Goal: Task Accomplishment & Management: Use online tool/utility

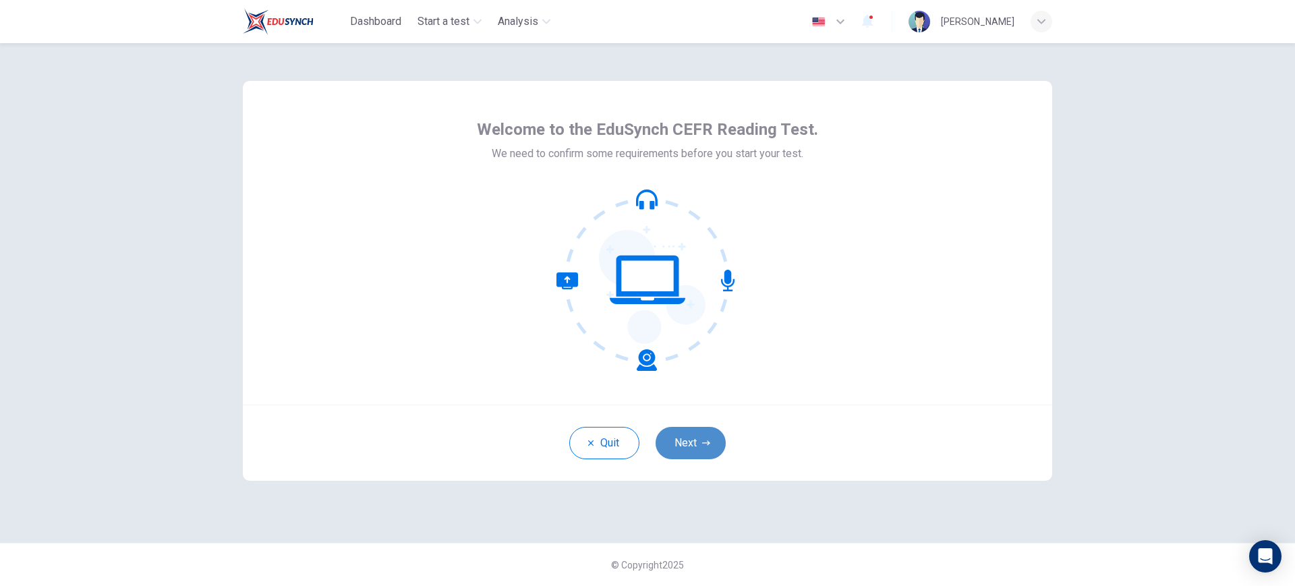
click at [694, 450] on button "Next" at bounding box center [691, 443] width 70 height 32
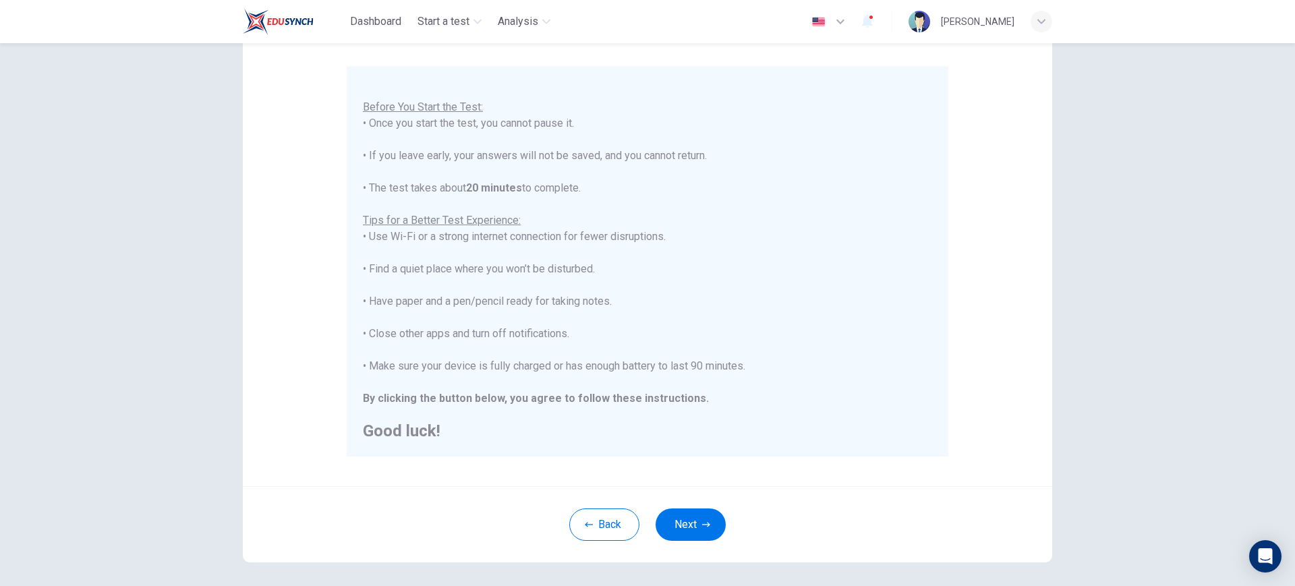
scroll to position [164, 0]
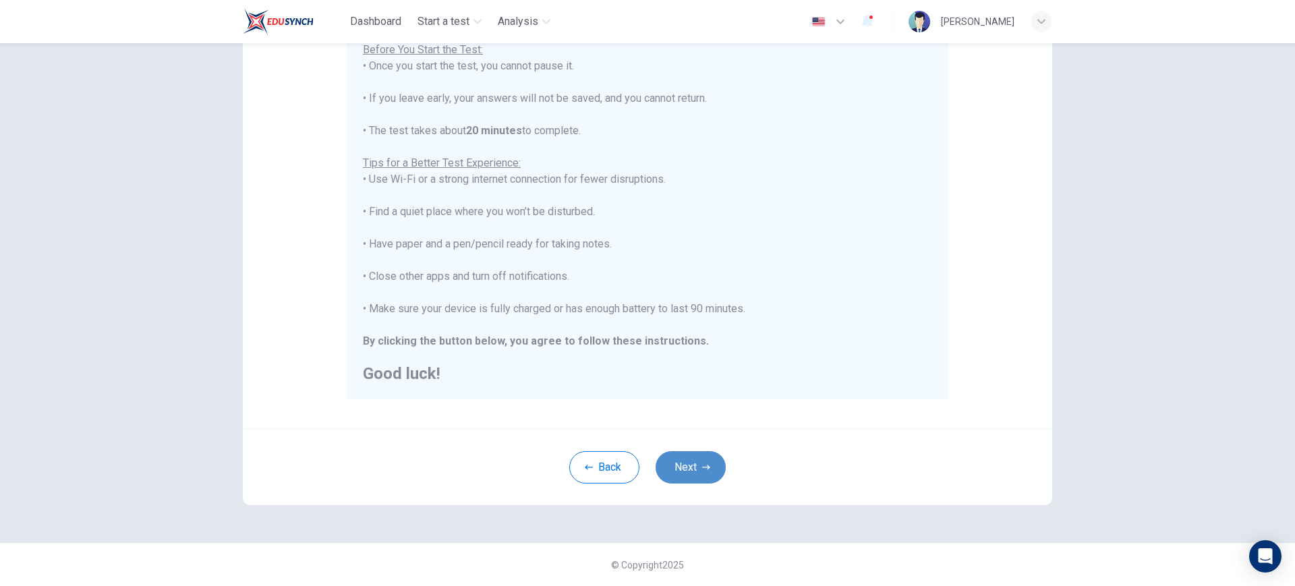
click at [698, 457] on button "Next" at bounding box center [691, 467] width 70 height 32
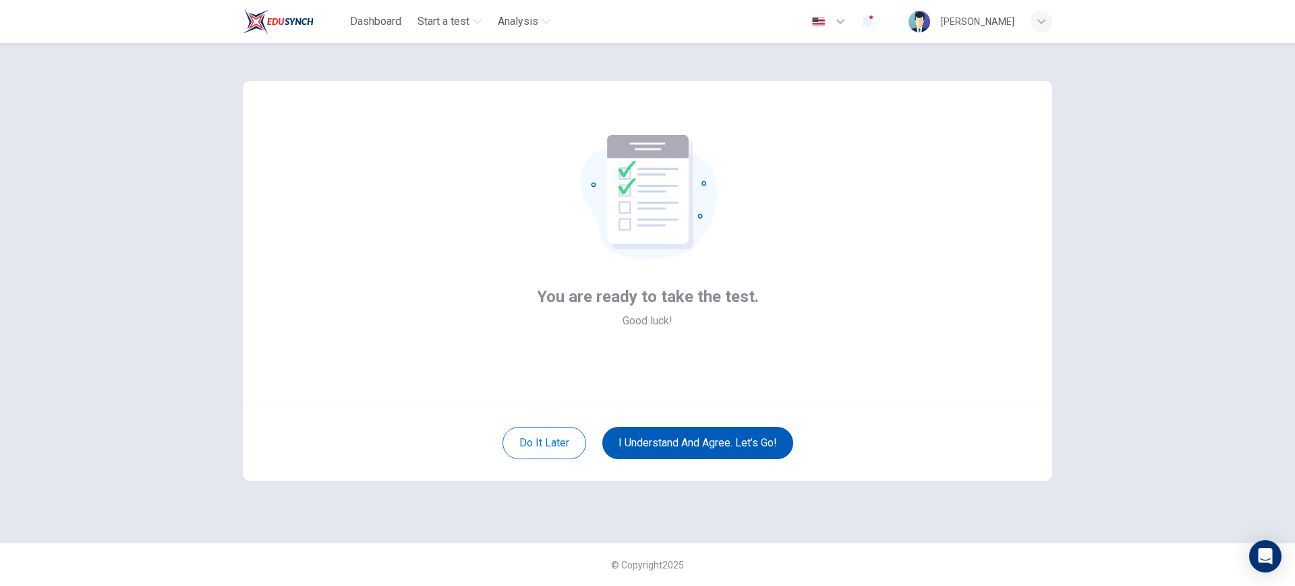
scroll to position [0, 0]
click at [679, 436] on button "I understand and agree. Let’s go!" at bounding box center [697, 443] width 191 height 32
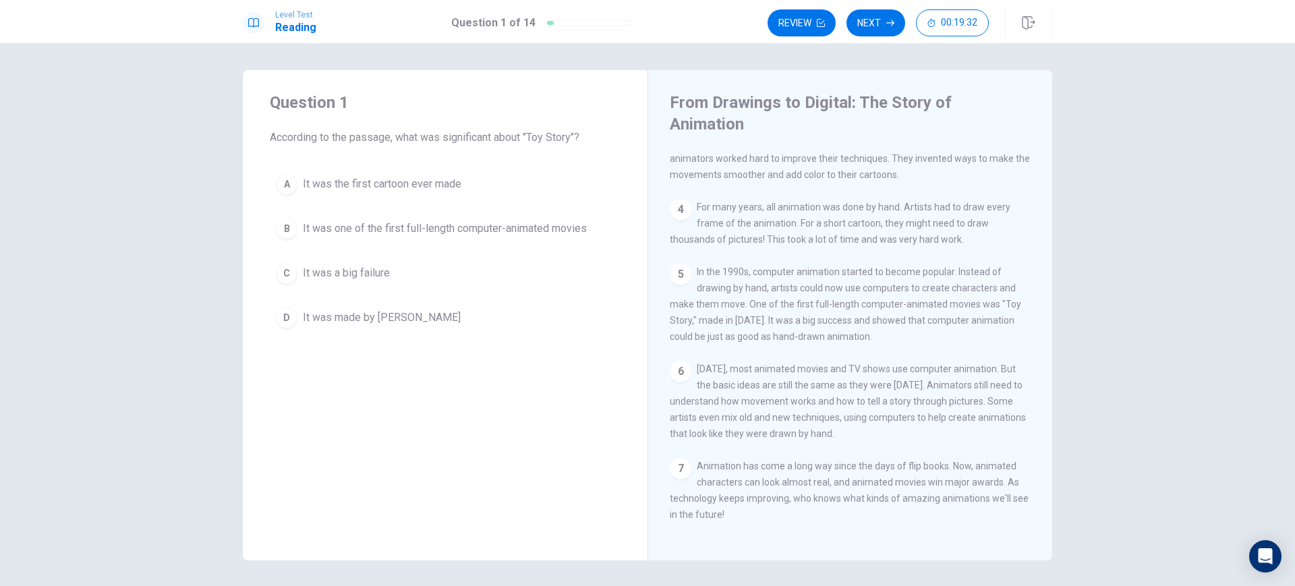
scroll to position [226, 0]
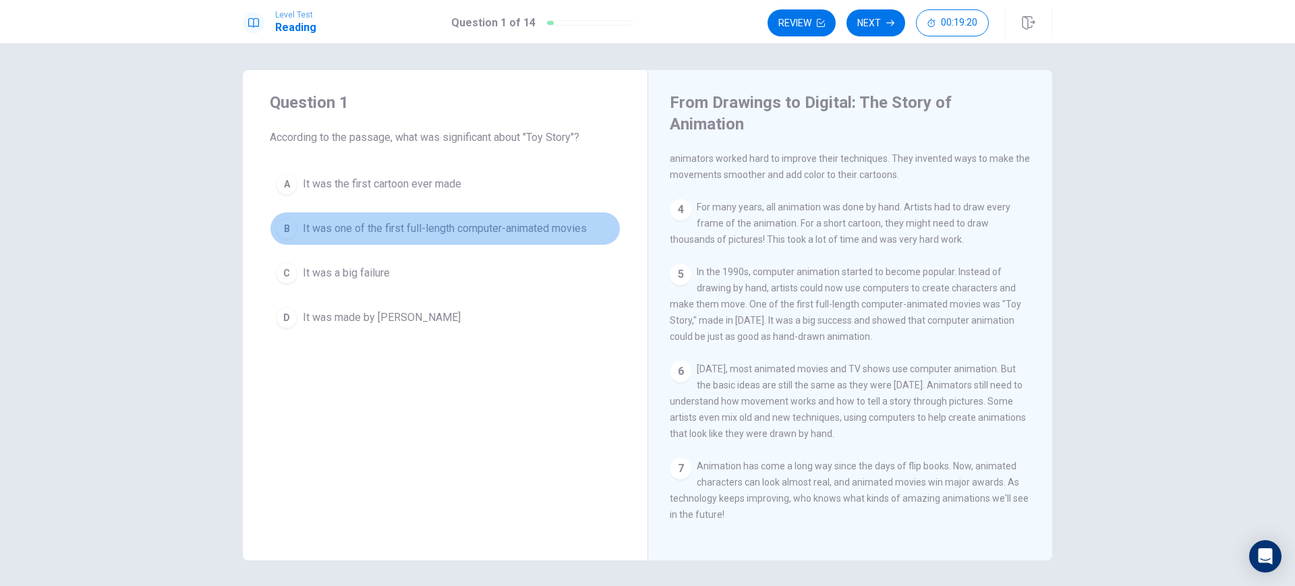
click at [281, 230] on div "B" at bounding box center [287, 229] width 22 height 22
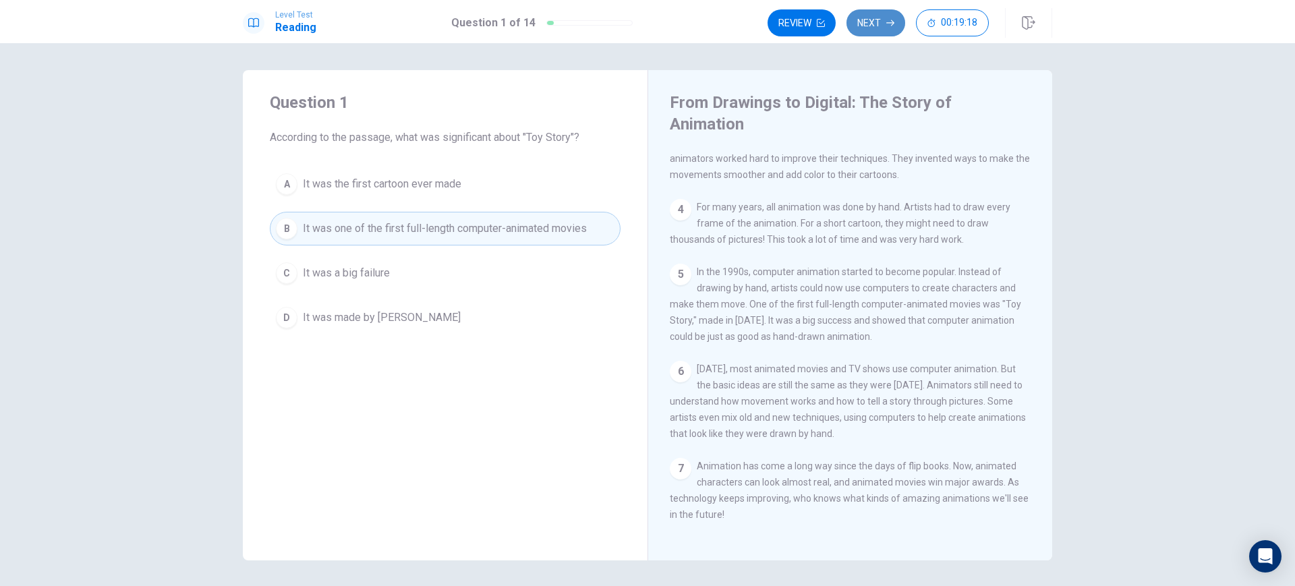
click at [873, 24] on button "Next" at bounding box center [875, 22] width 59 height 27
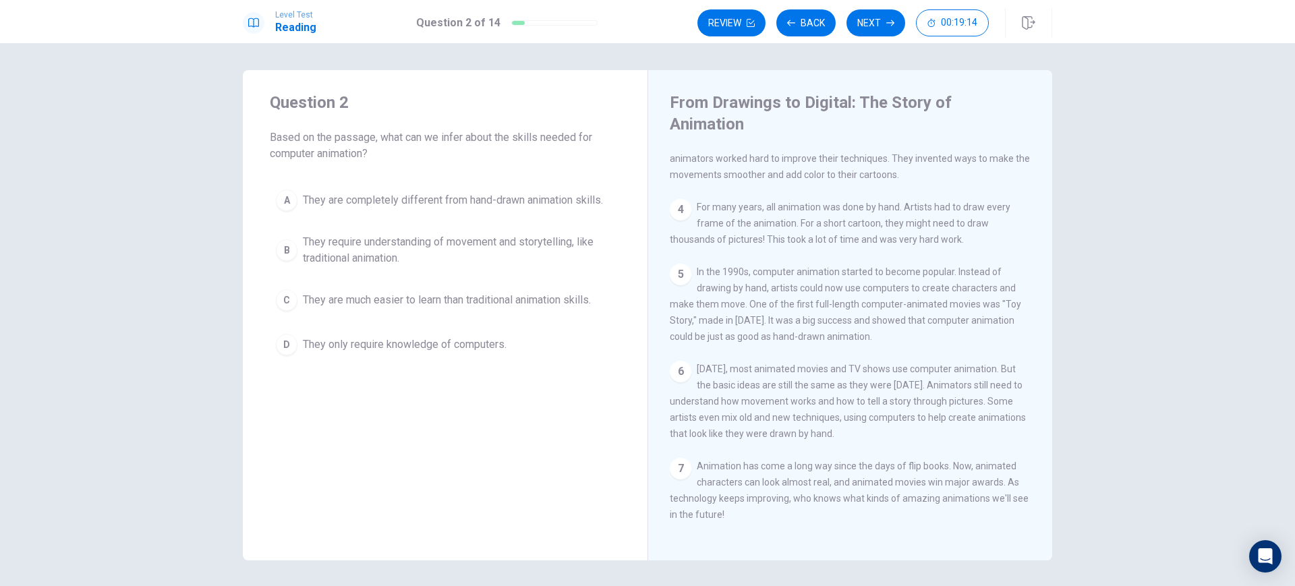
scroll to position [231, 0]
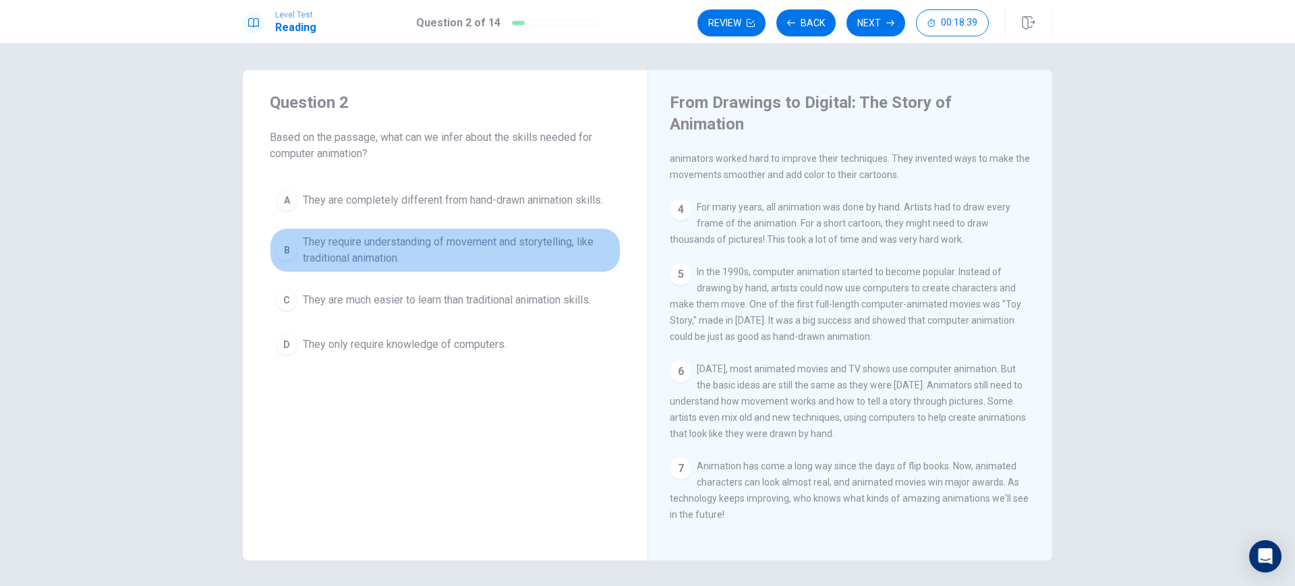
click at [284, 250] on div "B" at bounding box center [287, 250] width 22 height 22
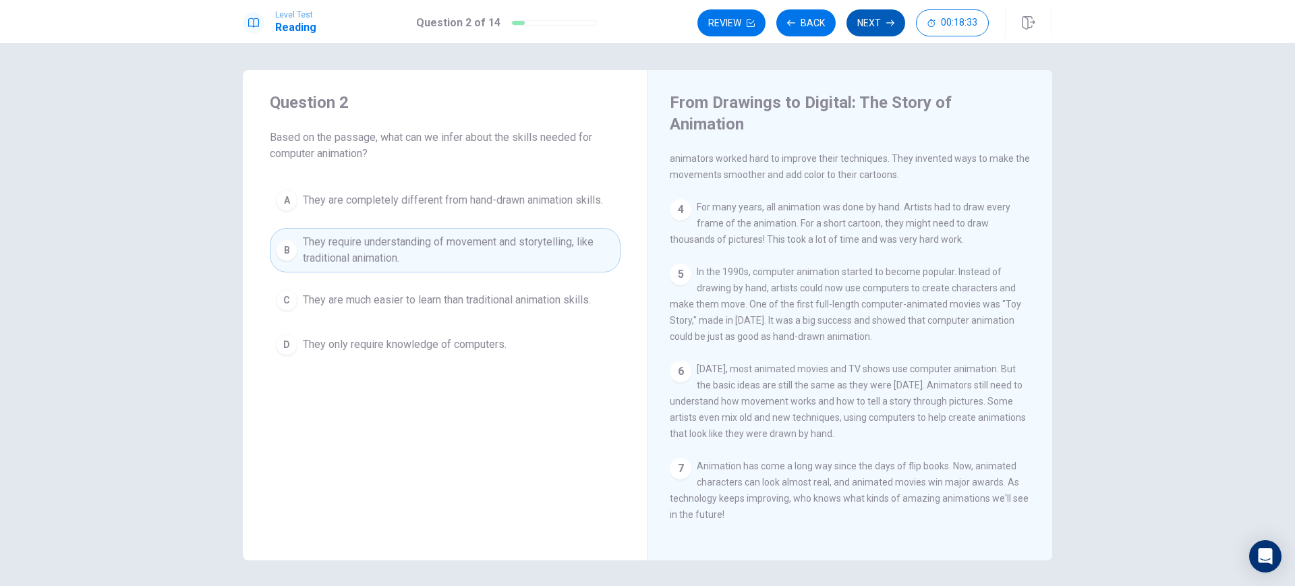
click at [870, 27] on button "Next" at bounding box center [875, 22] width 59 height 27
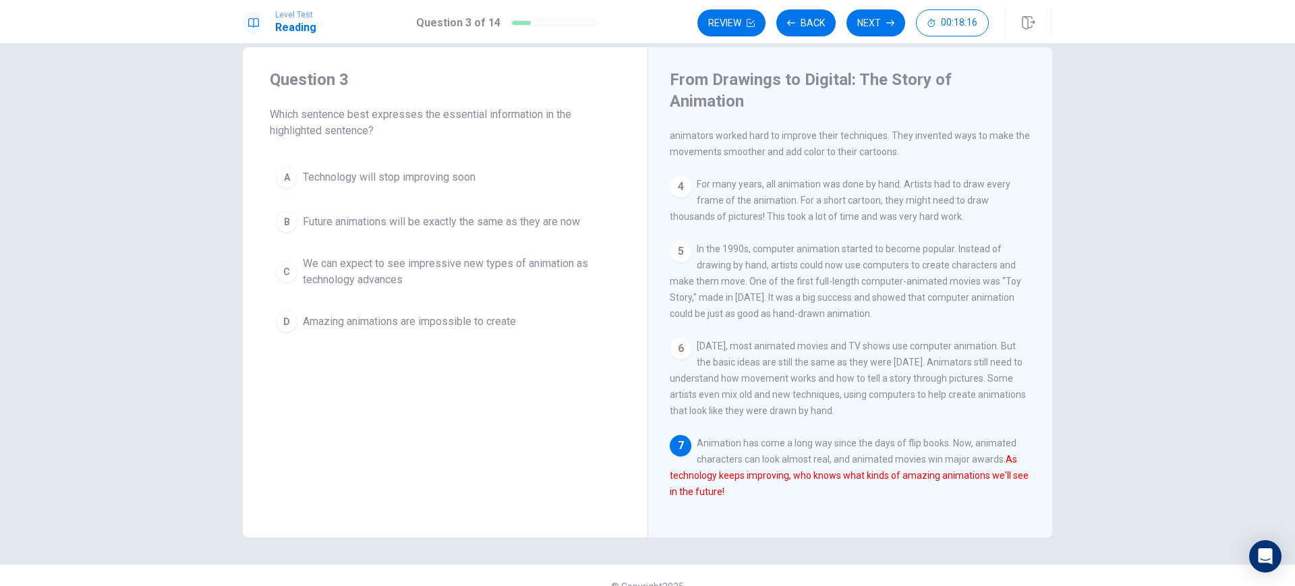
scroll to position [218, 0]
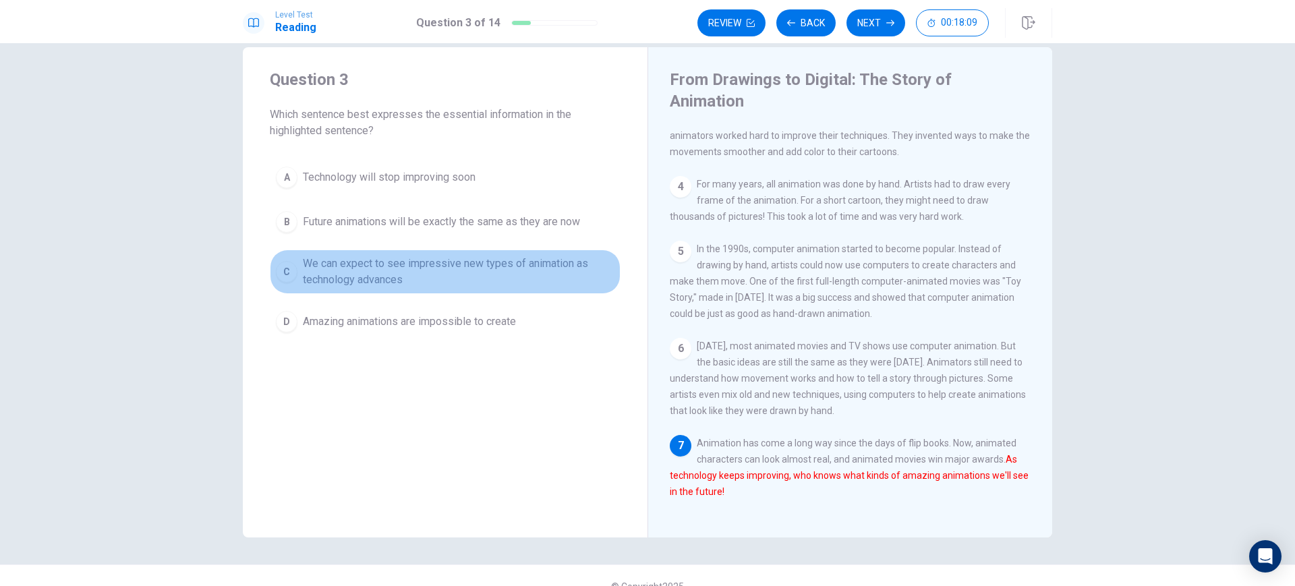
click at [339, 275] on span "We can expect to see impressive new types of animation as technology advances" at bounding box center [459, 272] width 312 height 32
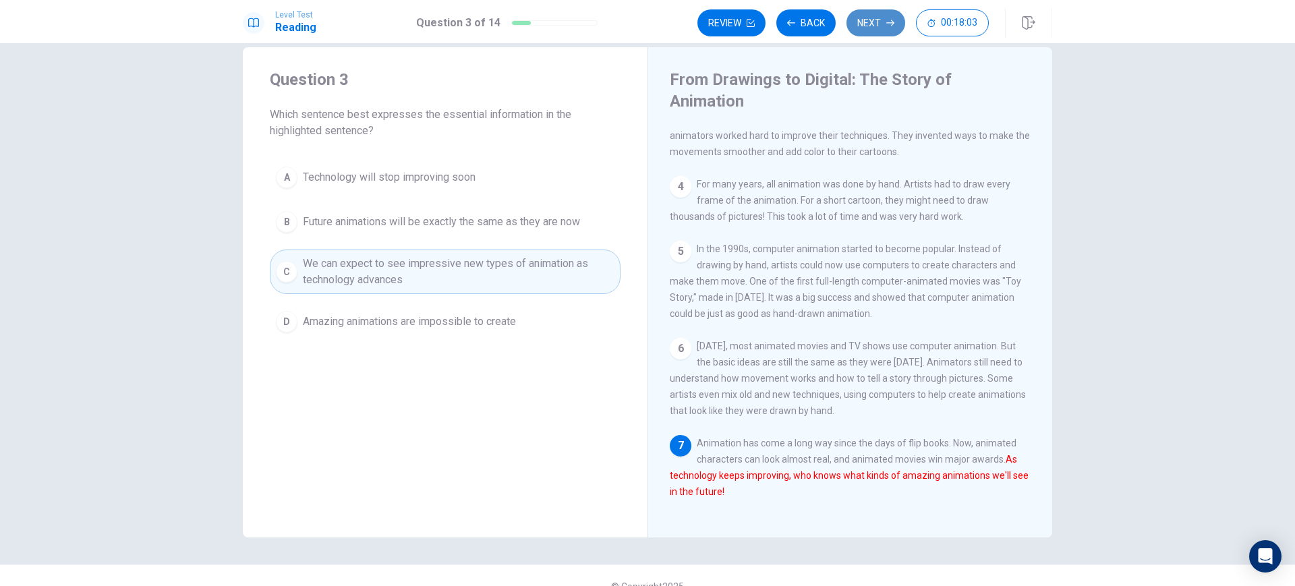
click at [868, 19] on button "Next" at bounding box center [875, 22] width 59 height 27
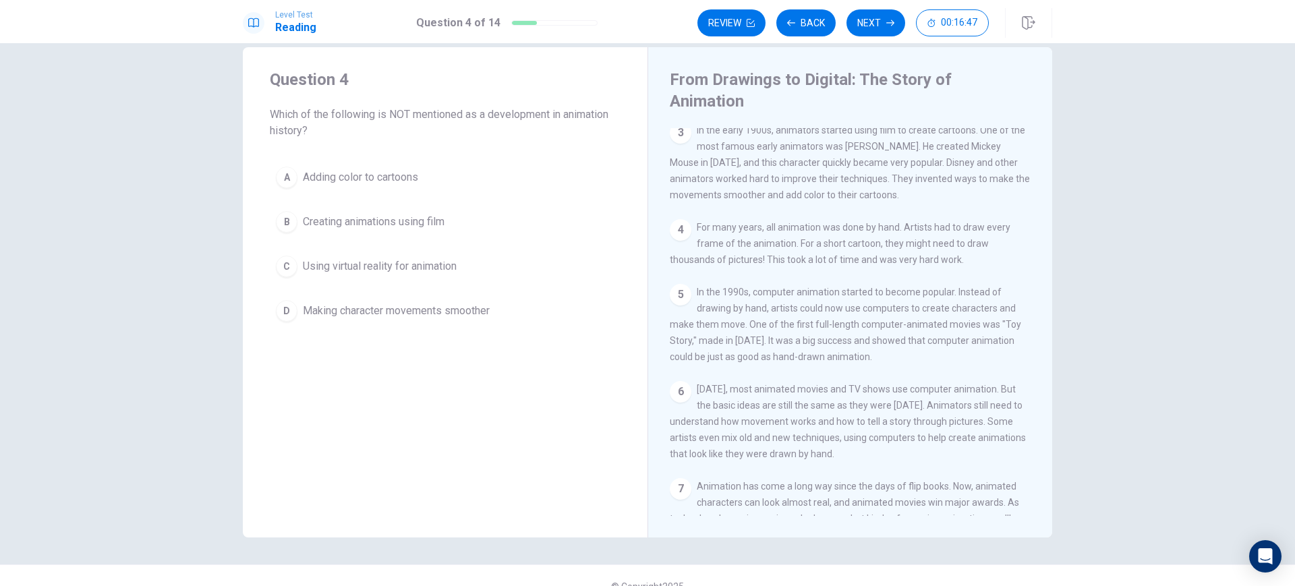
scroll to position [168, 0]
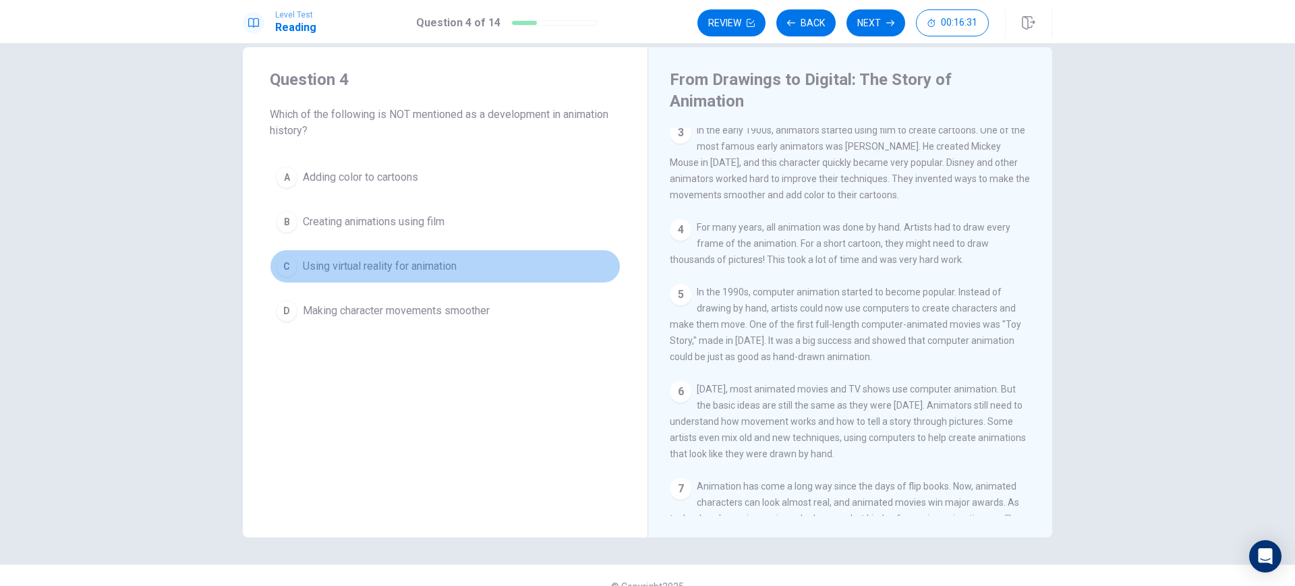
click at [411, 264] on span "Using virtual reality for animation" at bounding box center [380, 266] width 154 height 16
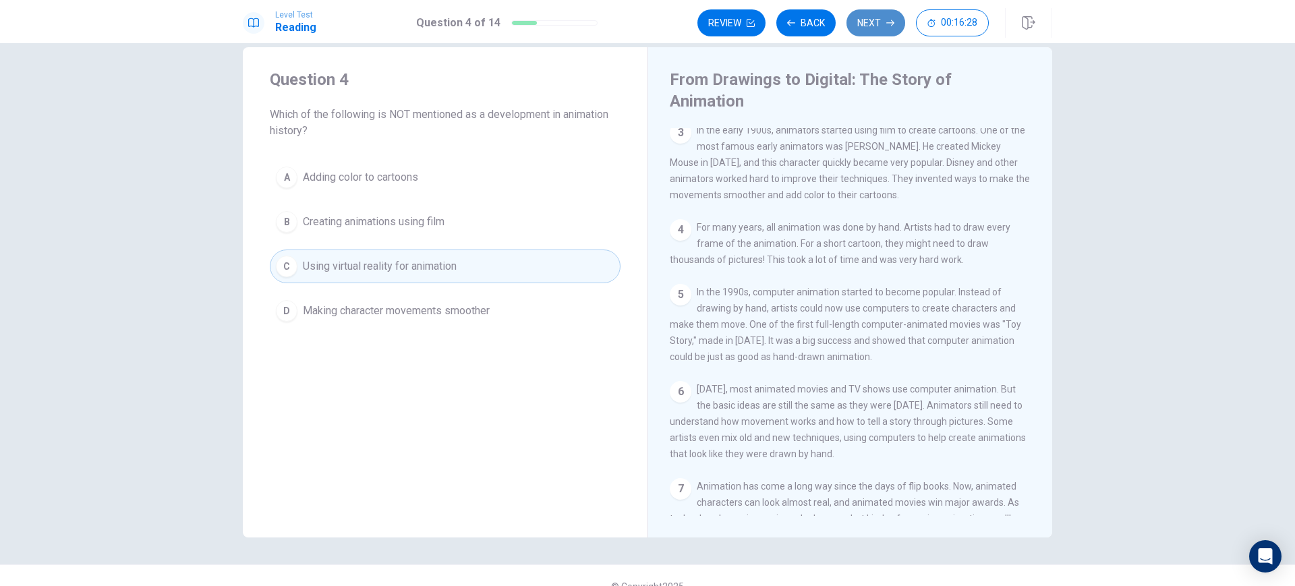
click at [867, 21] on button "Next" at bounding box center [875, 22] width 59 height 27
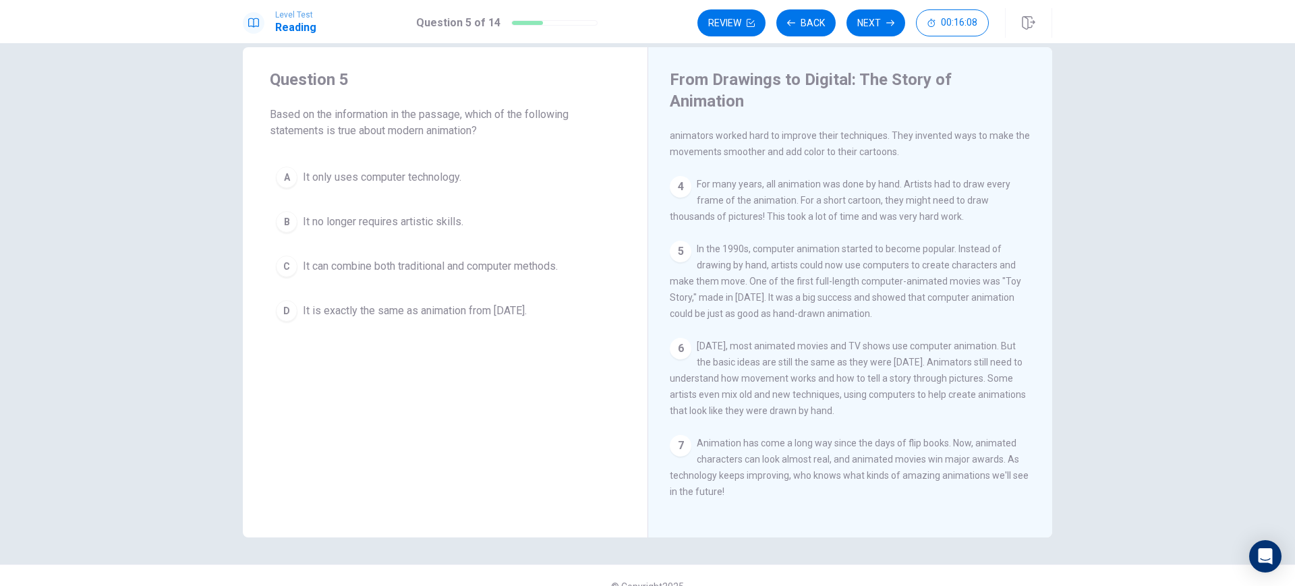
scroll to position [231, 0]
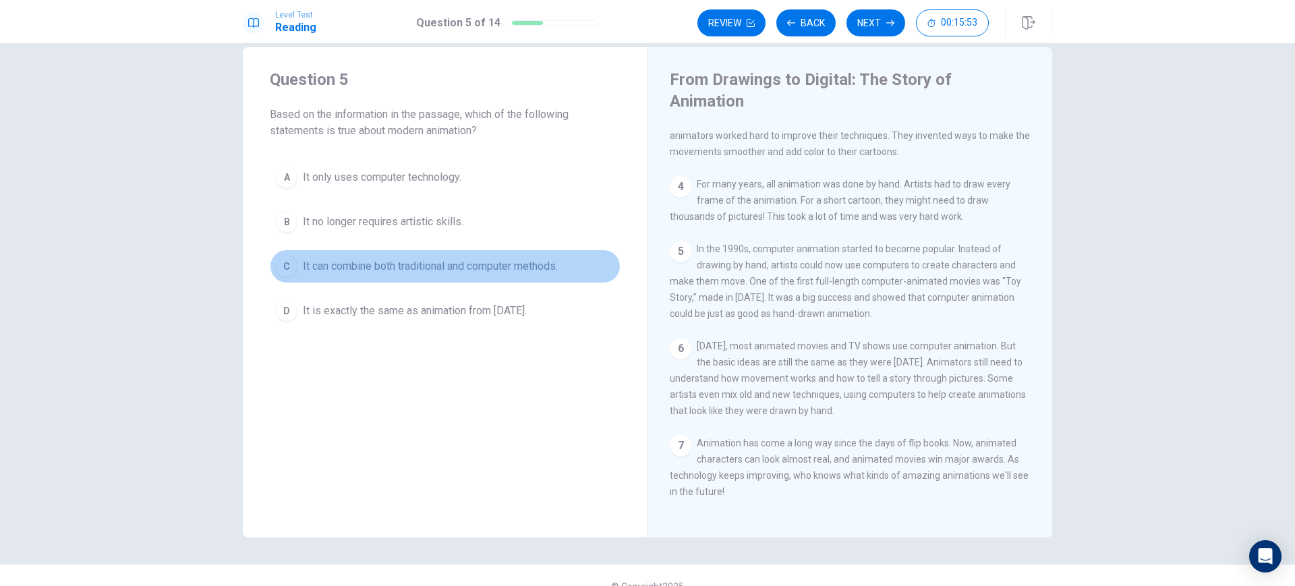
click at [287, 266] on div "C" at bounding box center [287, 267] width 22 height 22
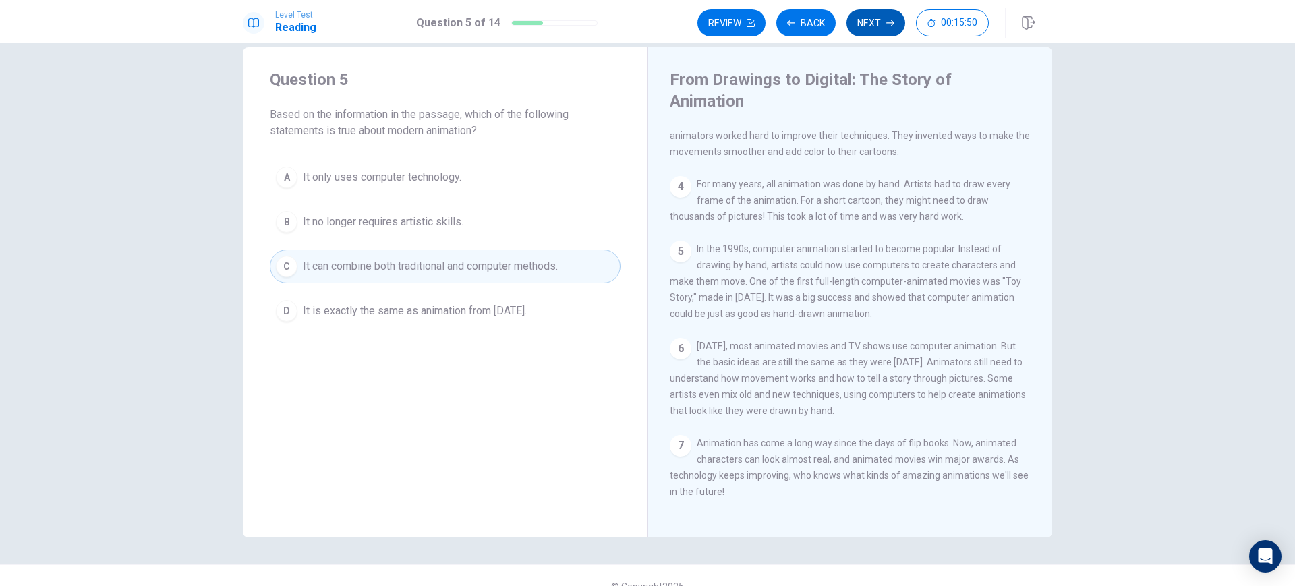
click at [865, 18] on button "Next" at bounding box center [875, 22] width 59 height 27
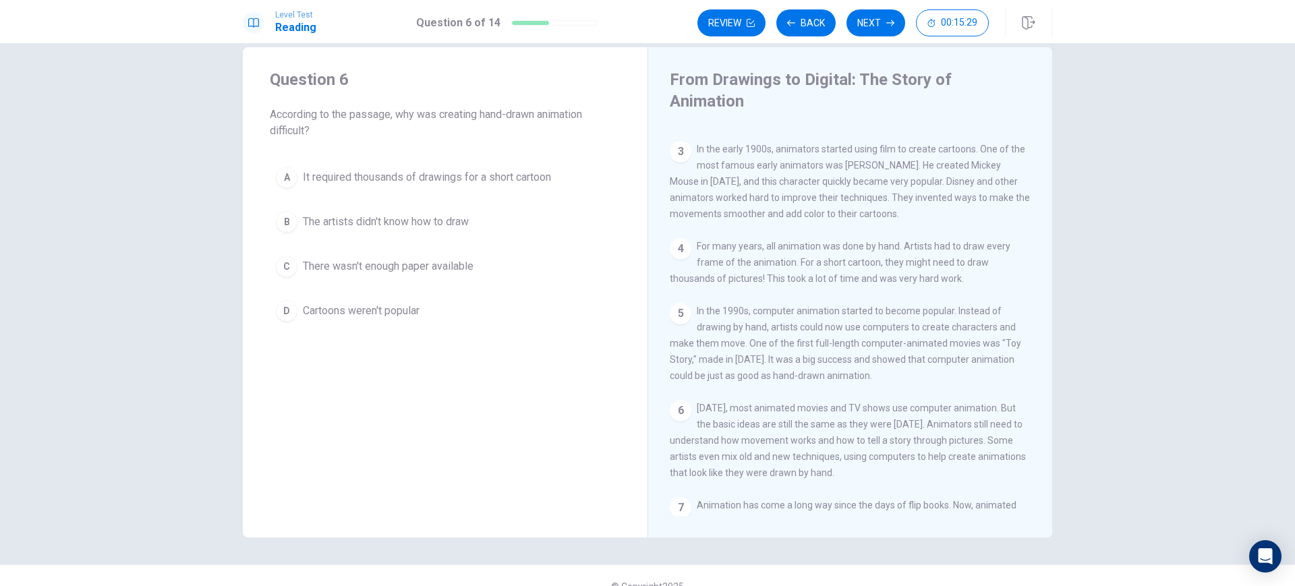
scroll to position [148, 0]
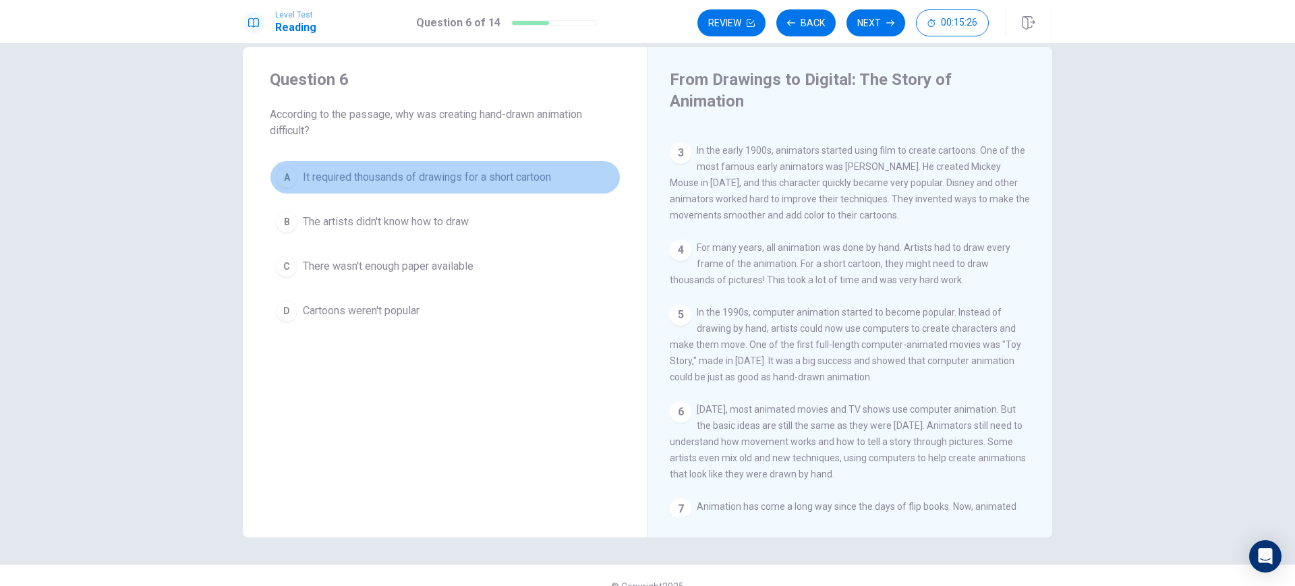
click at [464, 173] on span "It required thousands of drawings for a short cartoon" at bounding box center [427, 177] width 248 height 16
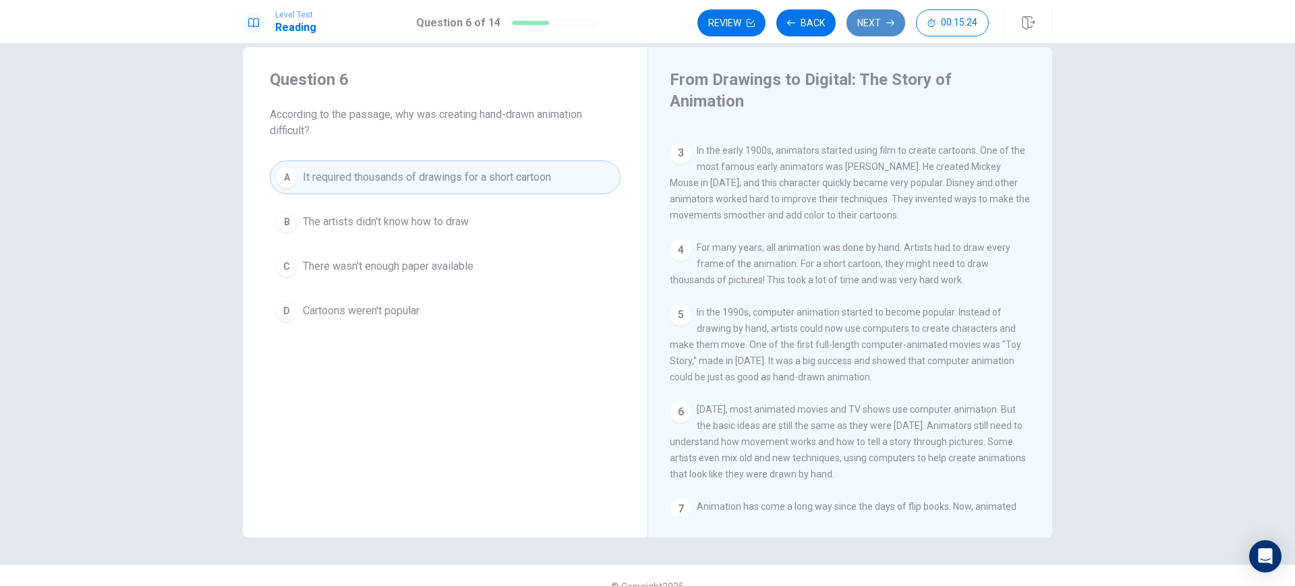
click at [865, 21] on button "Next" at bounding box center [875, 22] width 59 height 27
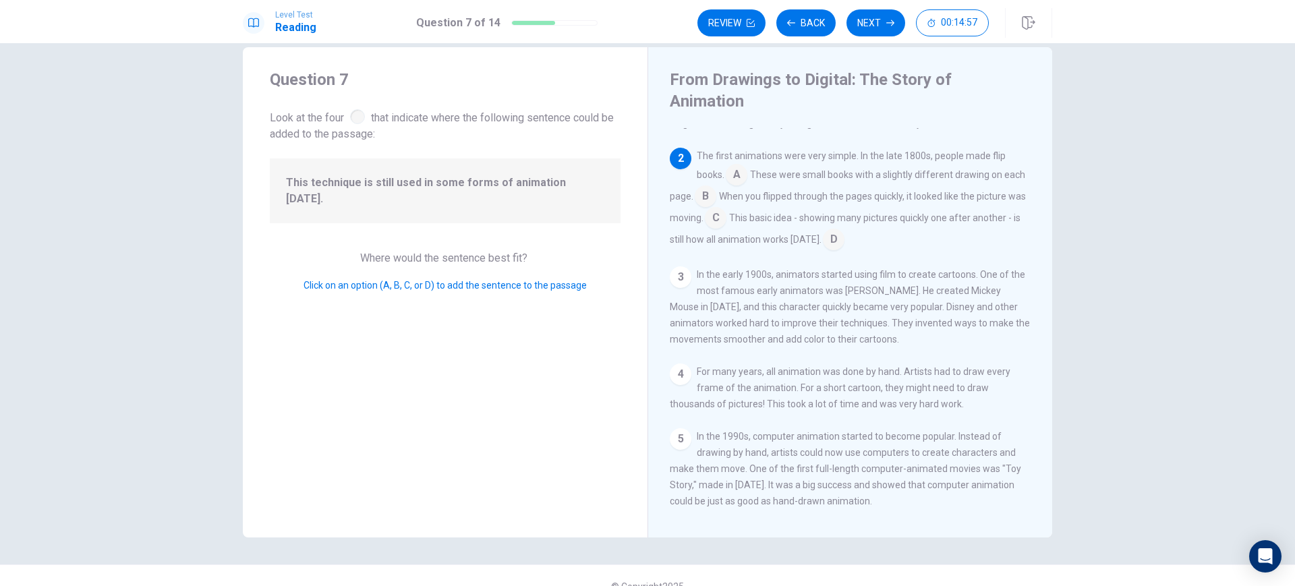
scroll to position [0, 0]
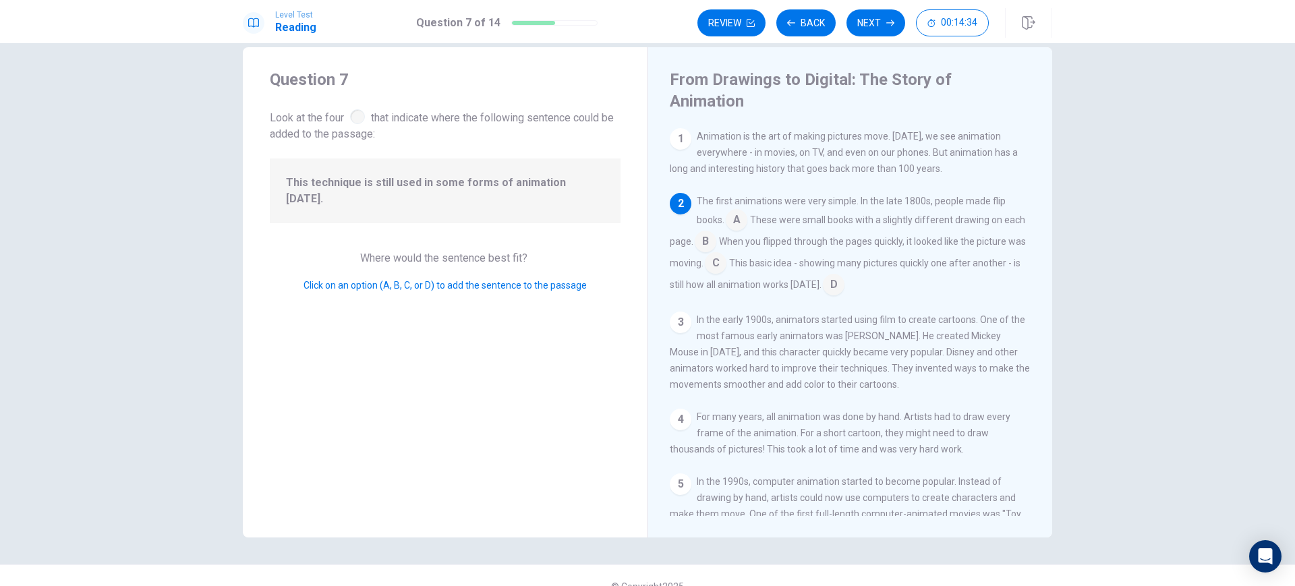
click at [744, 210] on input at bounding box center [737, 221] width 22 height 22
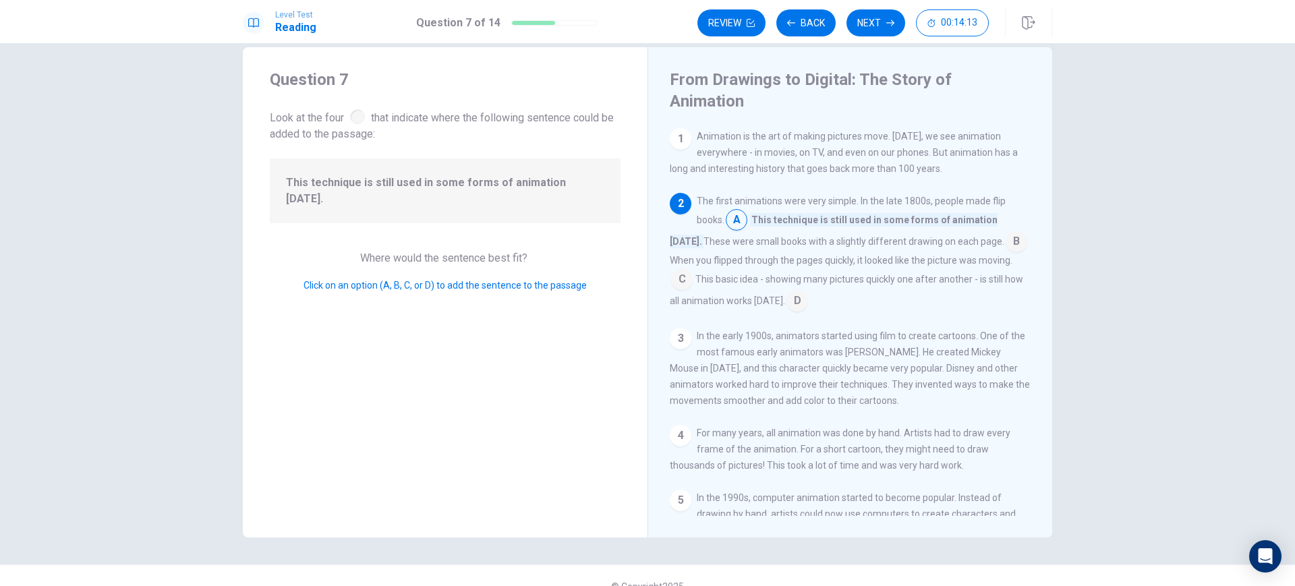
click at [693, 270] on input at bounding box center [682, 281] width 22 height 22
click at [881, 20] on button "Next" at bounding box center [875, 22] width 59 height 27
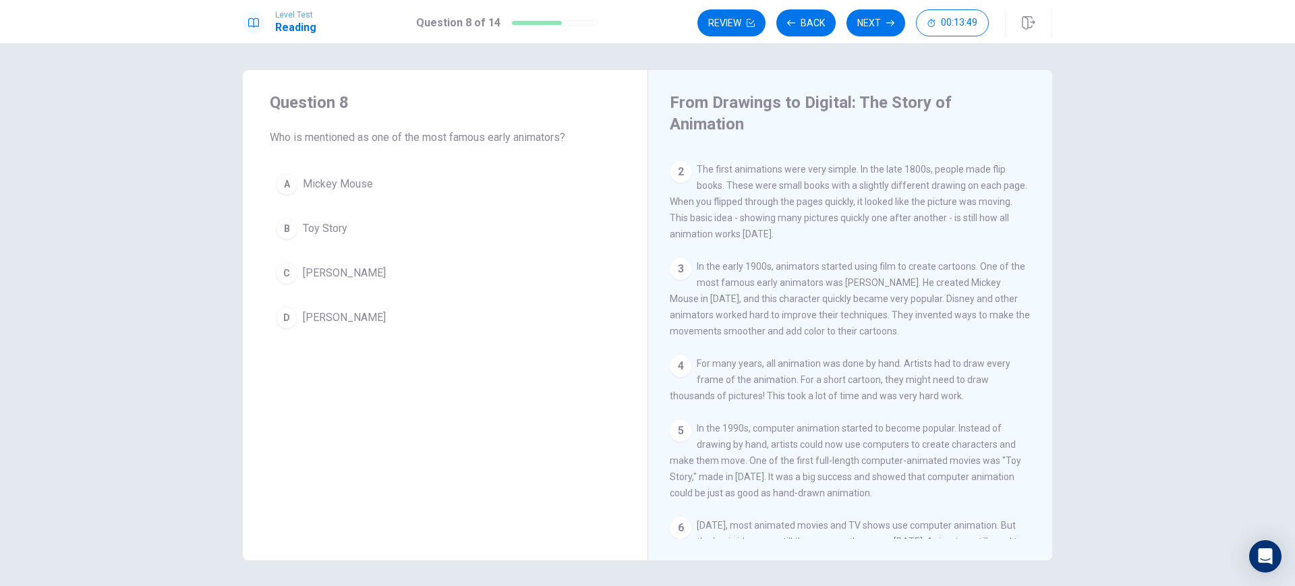
scroll to position [54, 0]
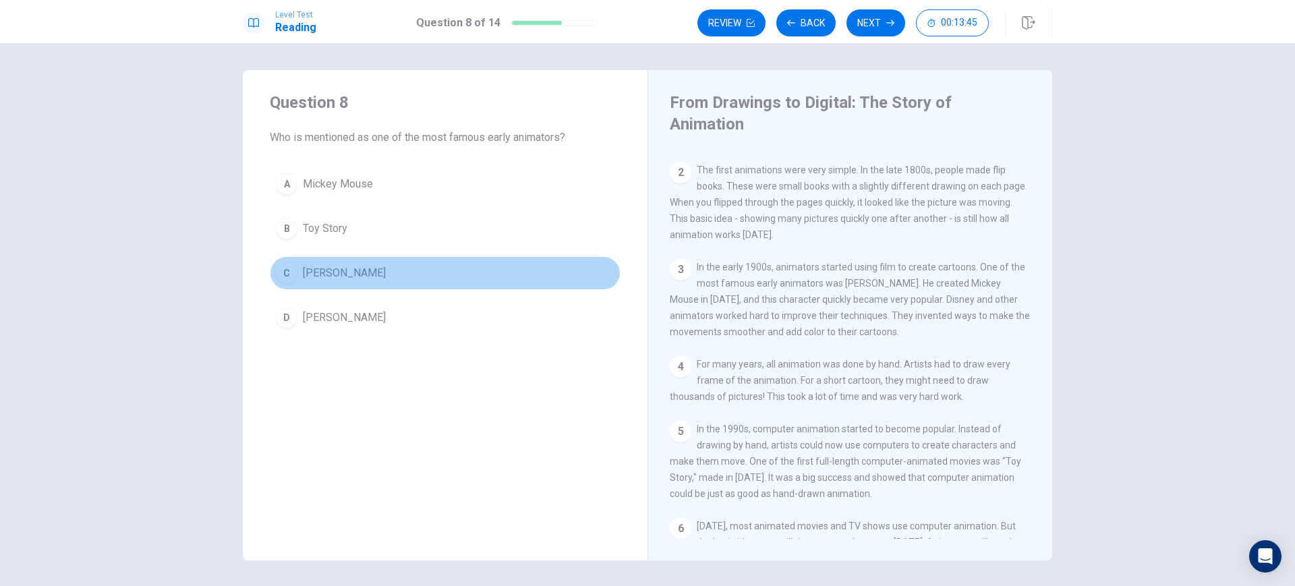
click at [318, 277] on span "Walt Disney" at bounding box center [344, 273] width 83 height 16
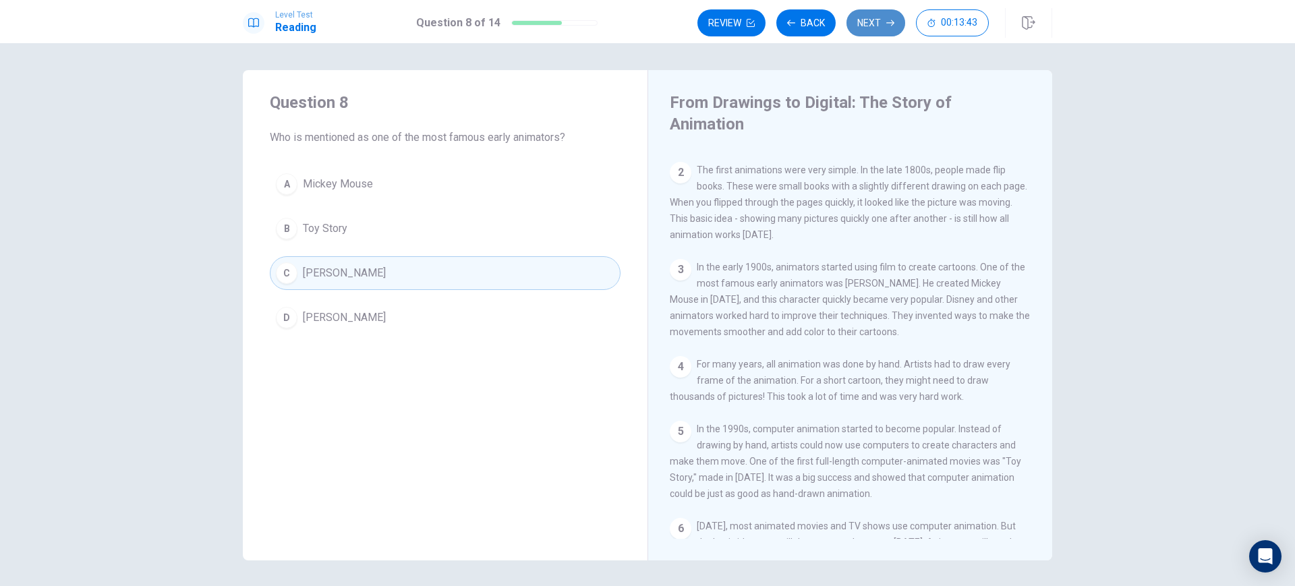
click at [880, 16] on button "Next" at bounding box center [875, 22] width 59 height 27
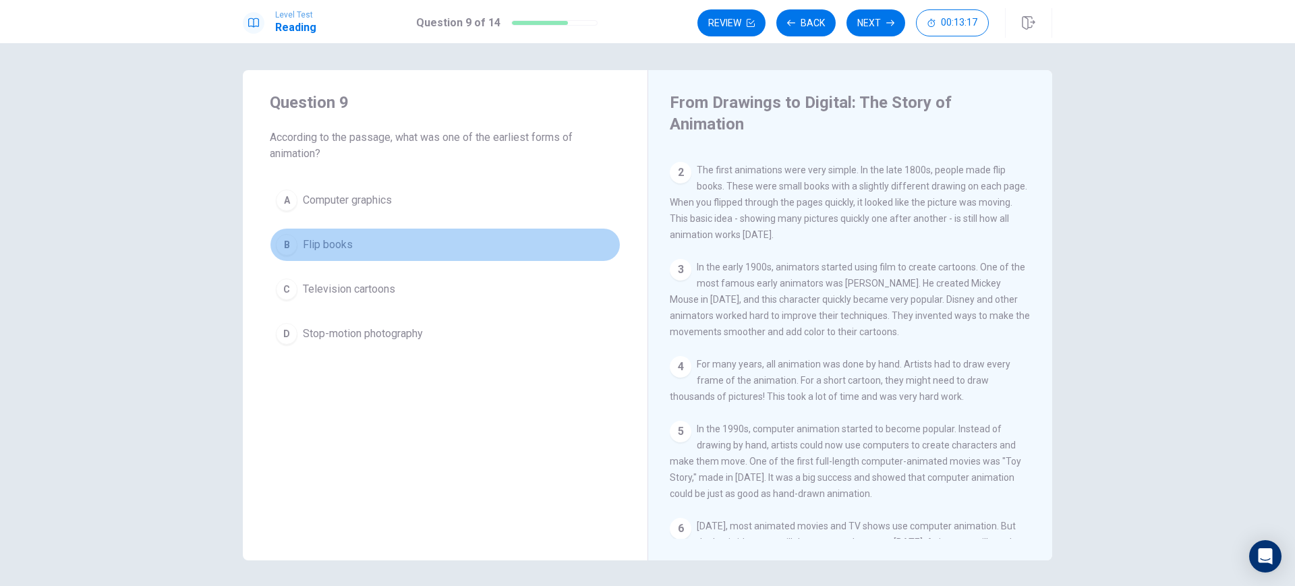
click at [319, 237] on span "Flip books" at bounding box center [328, 245] width 50 height 16
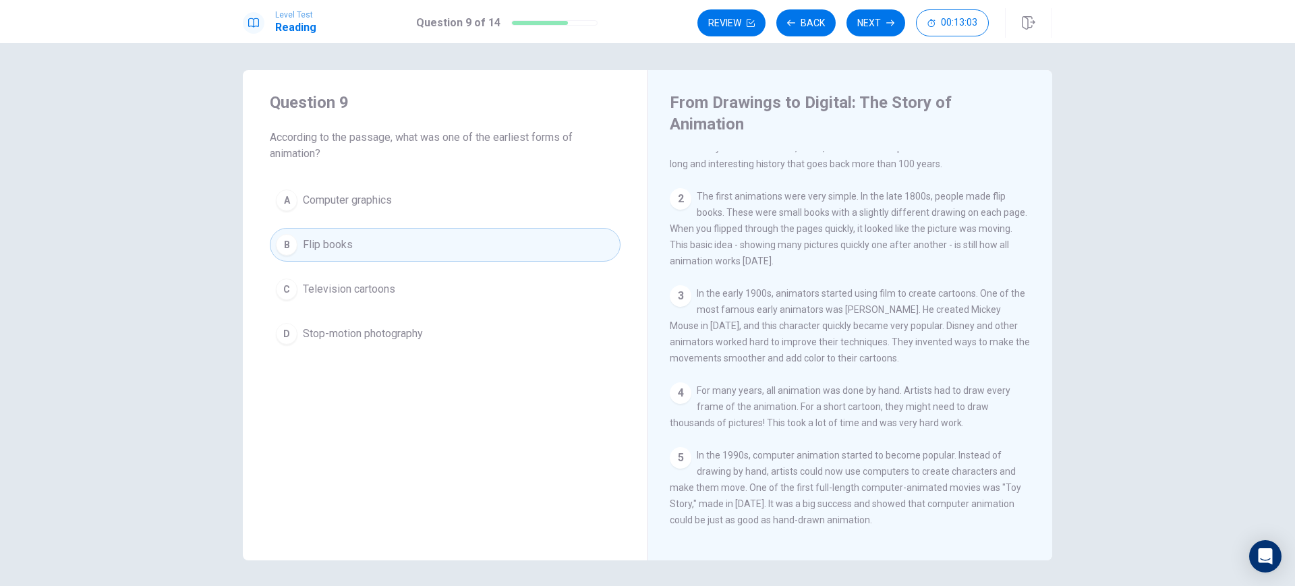
scroll to position [0, 0]
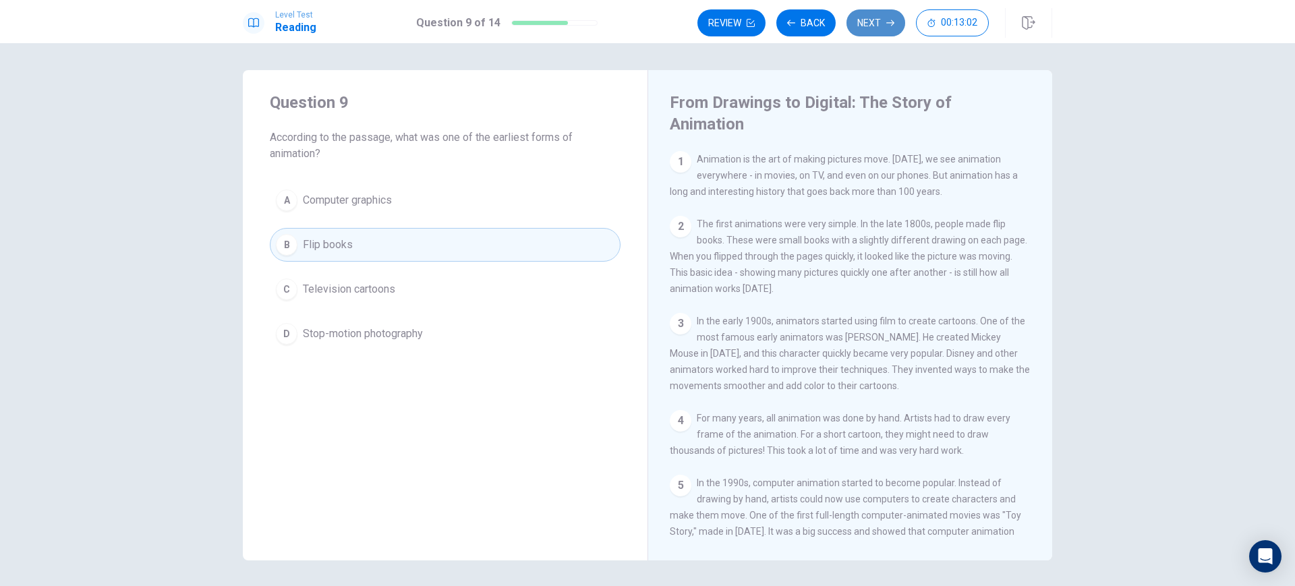
click at [888, 20] on icon "button" at bounding box center [890, 23] width 8 height 8
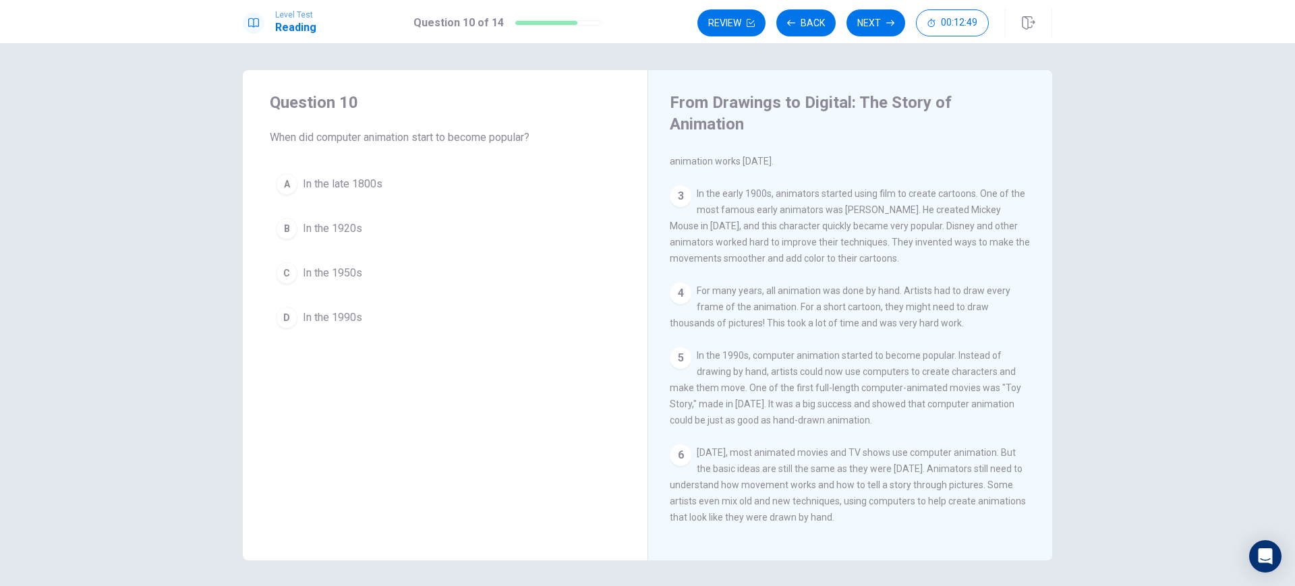
scroll to position [127, 0]
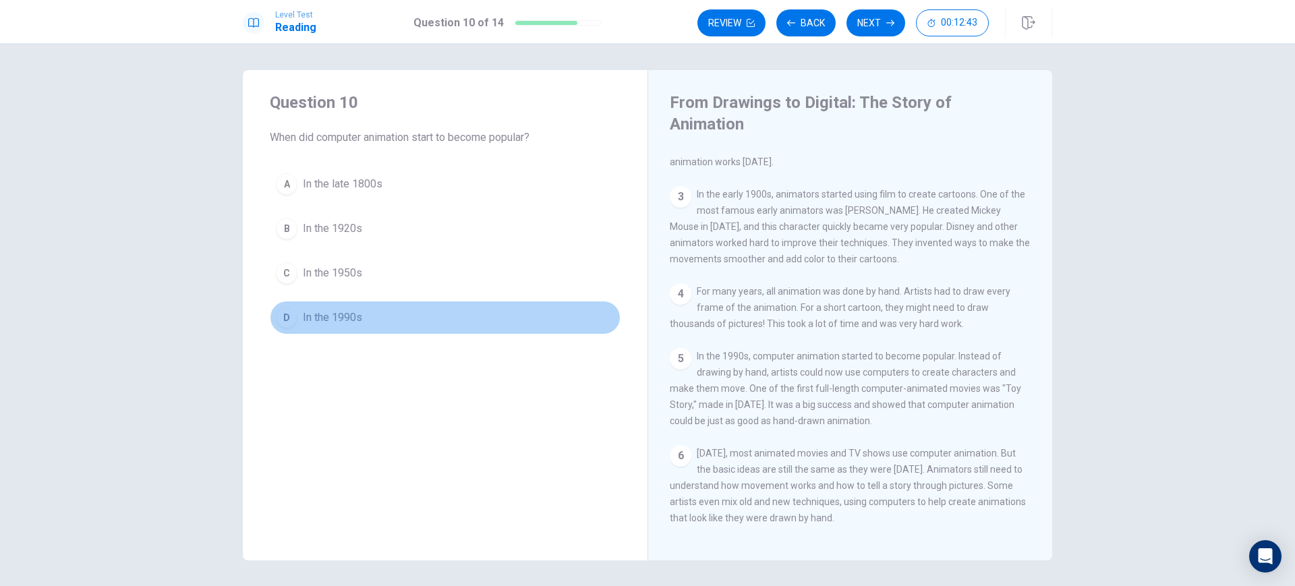
click at [318, 319] on span "In the 1990s" at bounding box center [332, 318] width 59 height 16
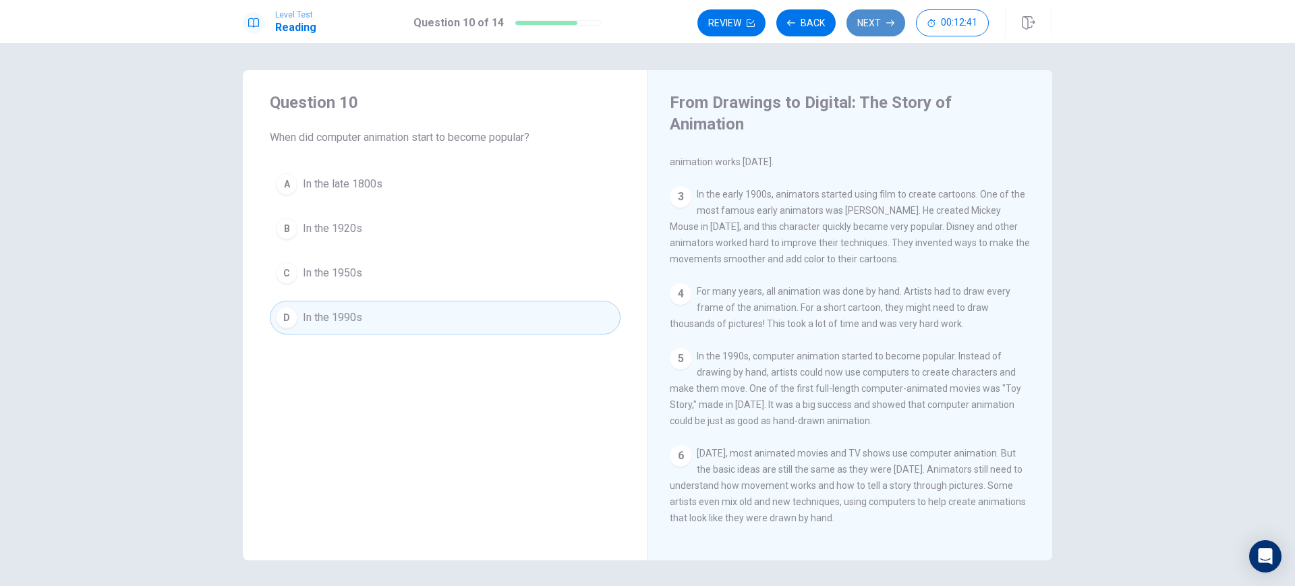
click at [880, 17] on button "Next" at bounding box center [875, 22] width 59 height 27
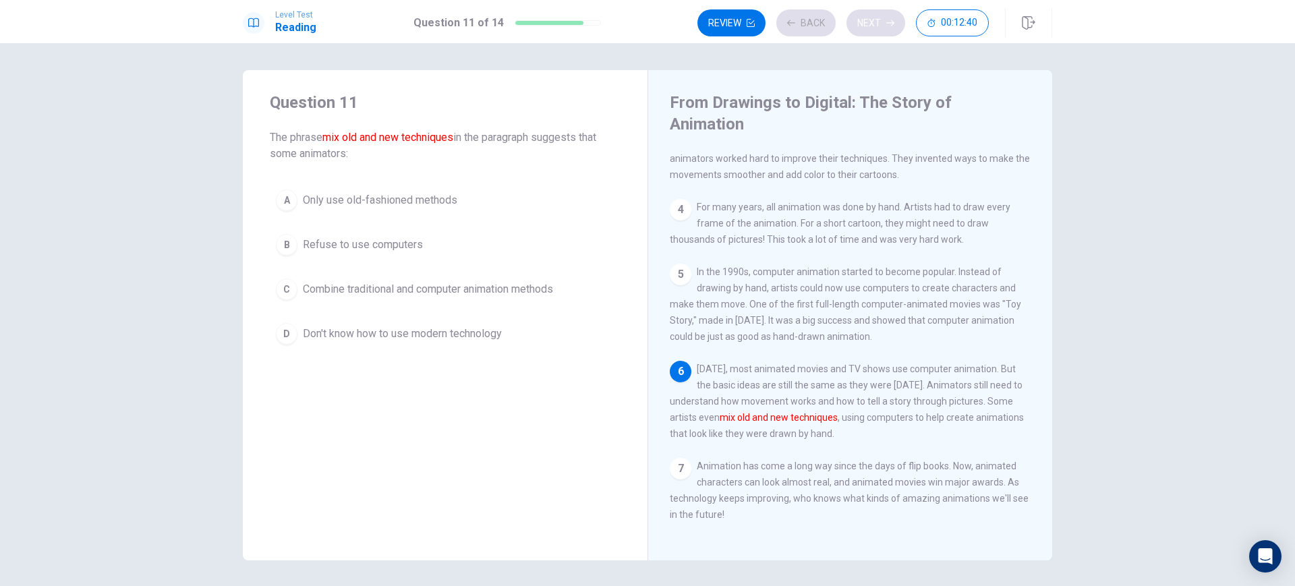
scroll to position [231, 0]
click at [369, 287] on span "Combine traditional and computer animation methods" at bounding box center [428, 289] width 250 height 16
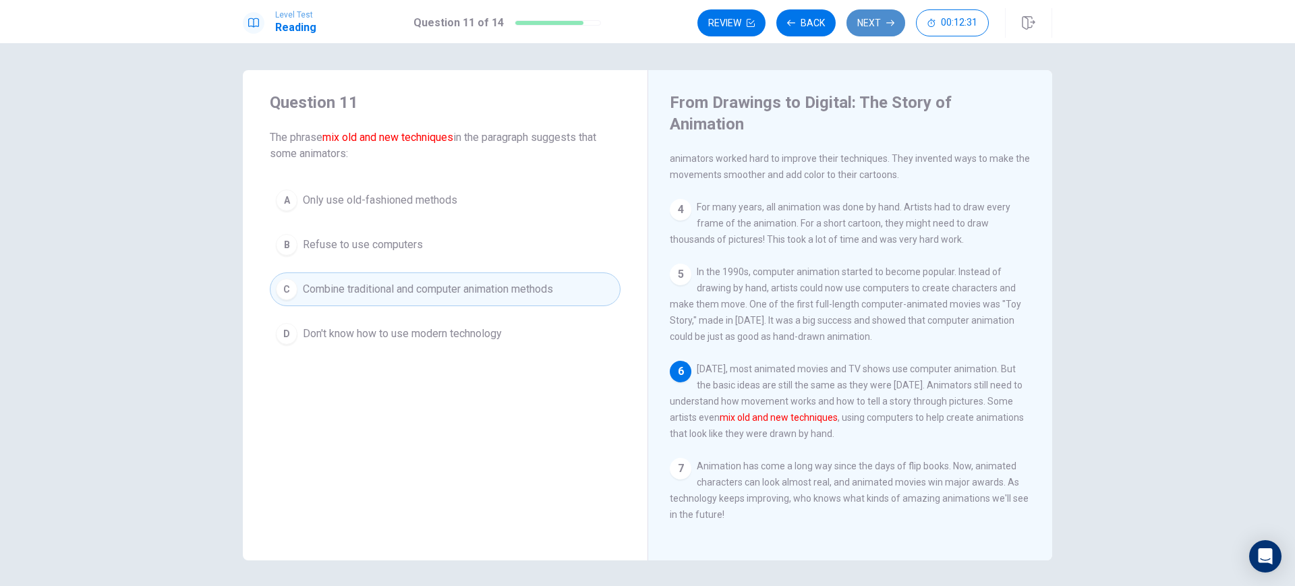
click at [867, 23] on button "Next" at bounding box center [875, 22] width 59 height 27
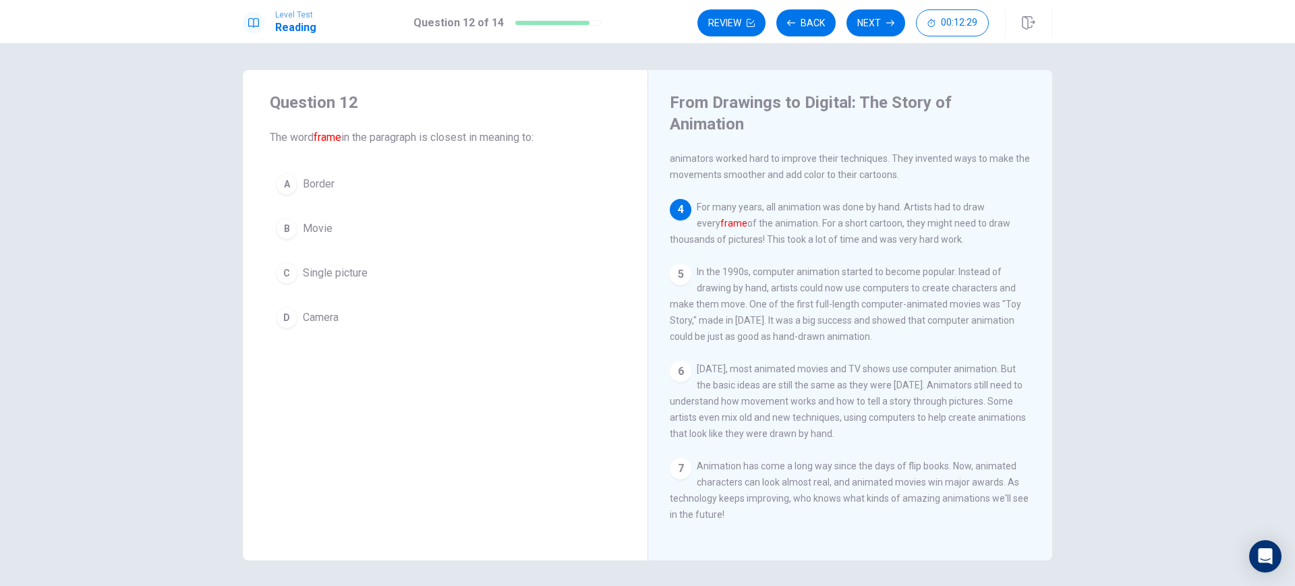
scroll to position [204, 0]
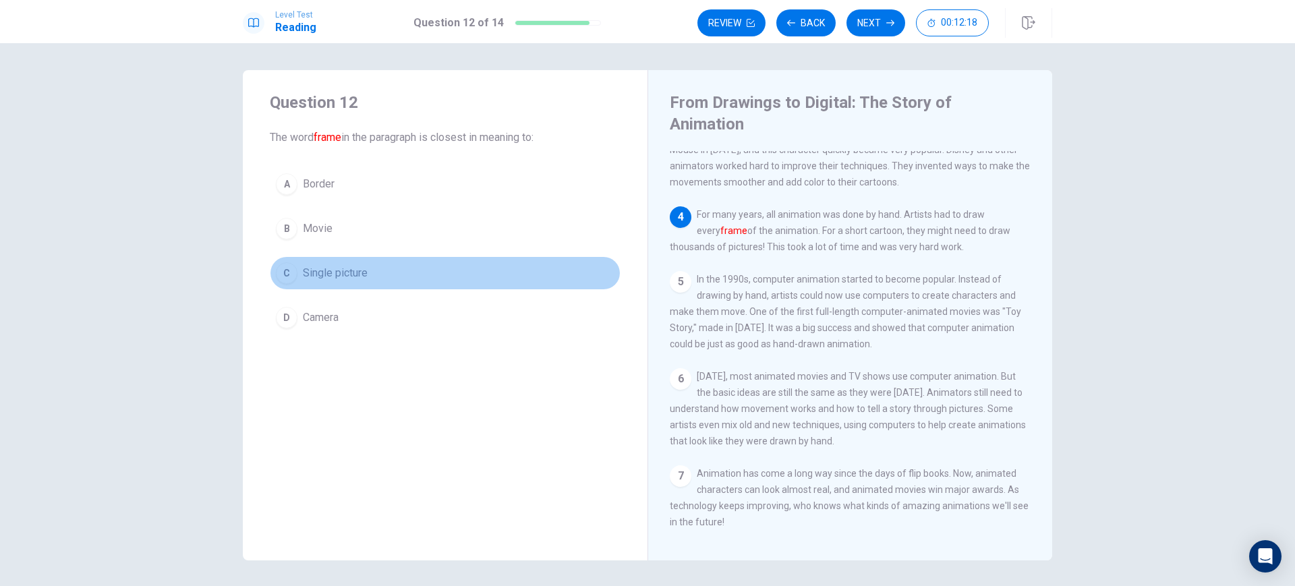
click at [345, 265] on span "Single picture" at bounding box center [335, 273] width 65 height 16
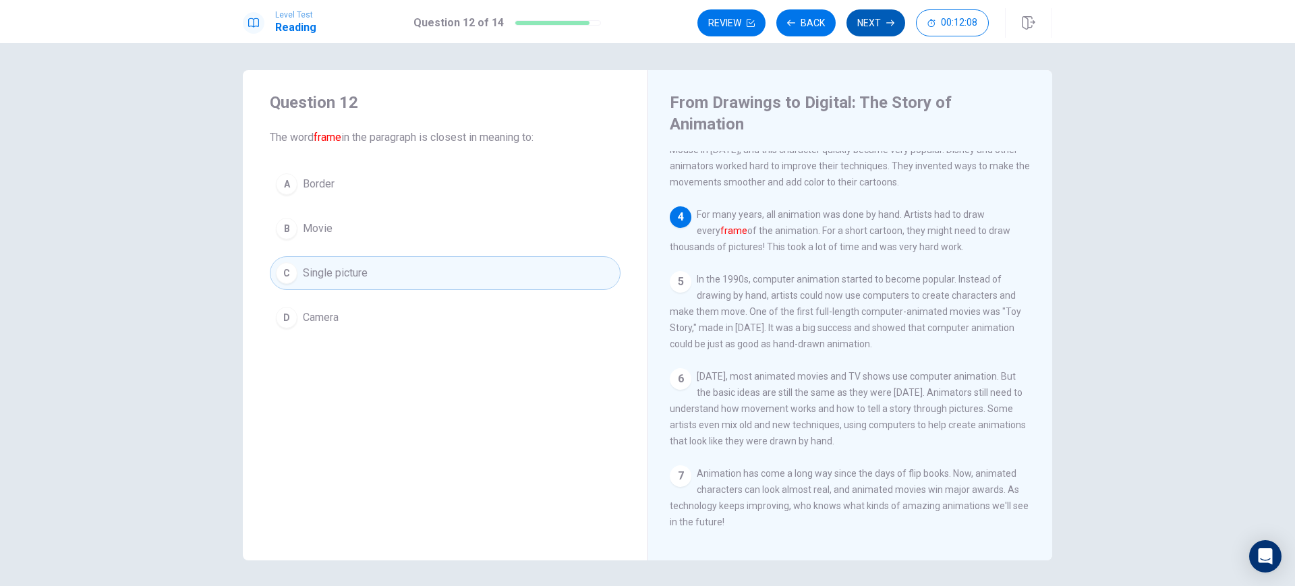
click at [873, 26] on button "Next" at bounding box center [875, 22] width 59 height 27
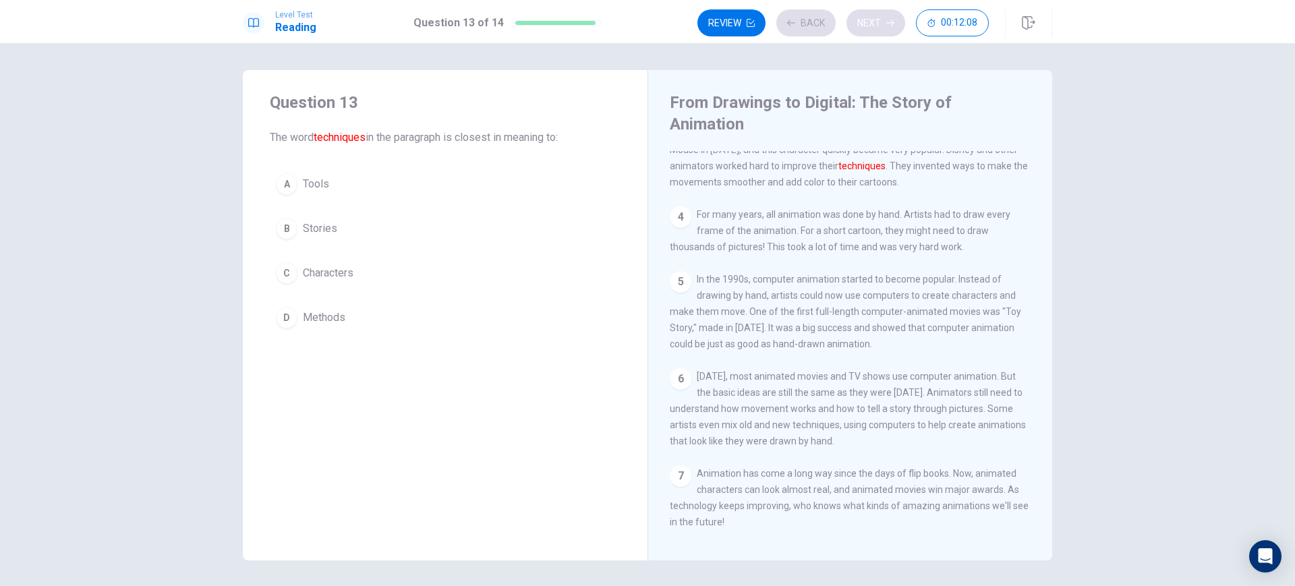
scroll to position [167, 0]
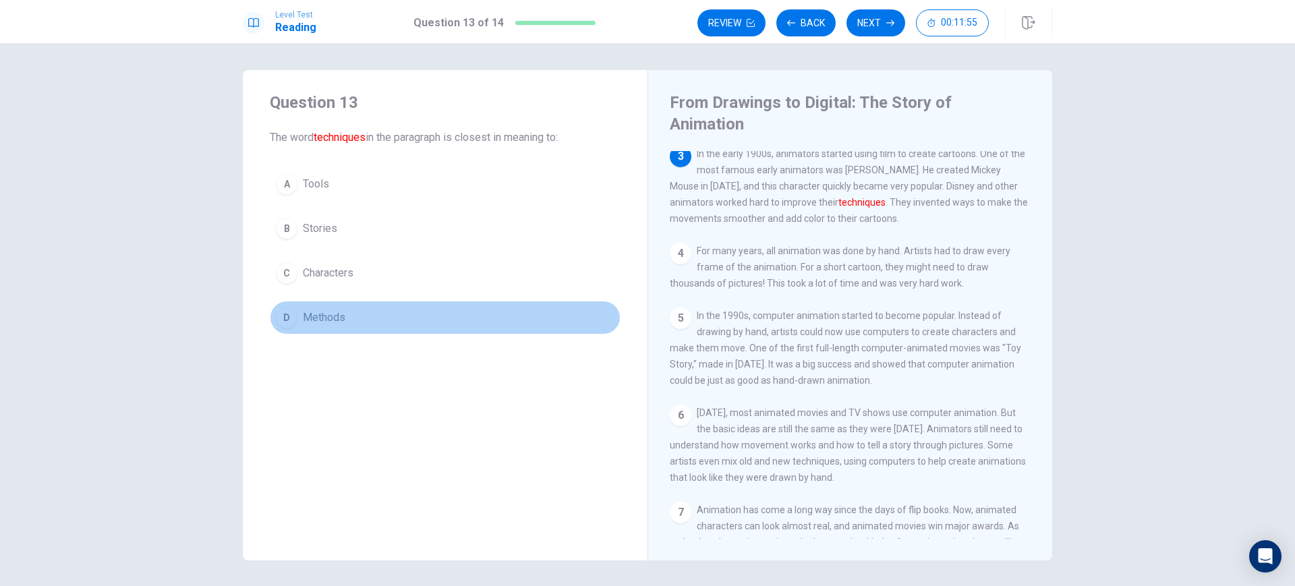
click at [333, 322] on span "Methods" at bounding box center [324, 318] width 42 height 16
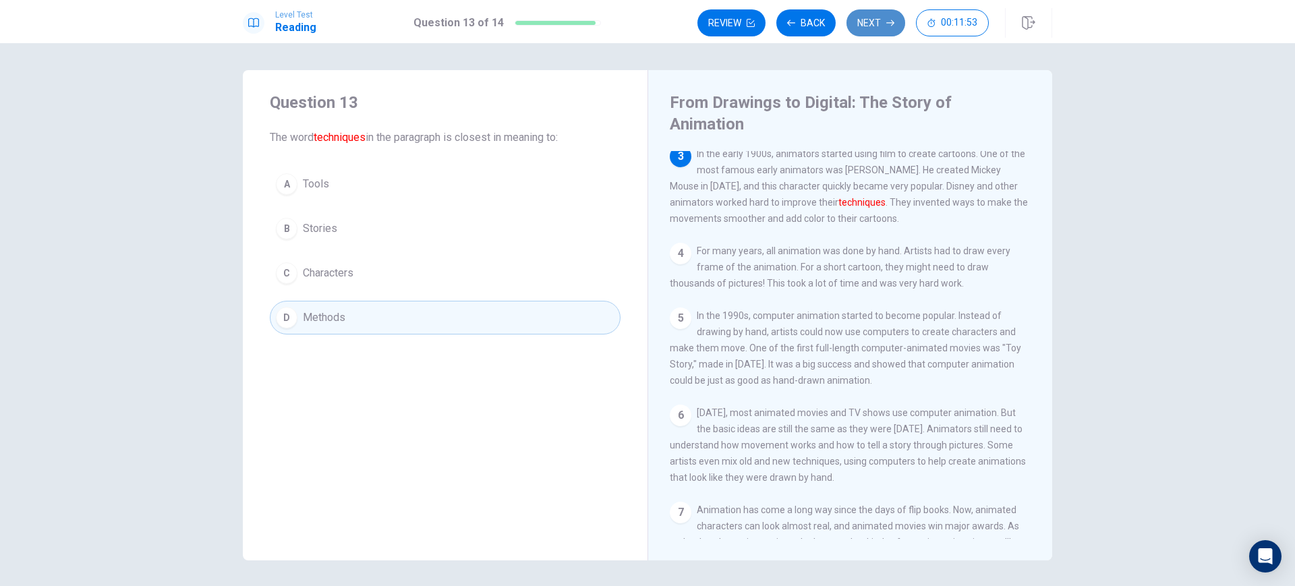
click at [868, 18] on button "Next" at bounding box center [875, 22] width 59 height 27
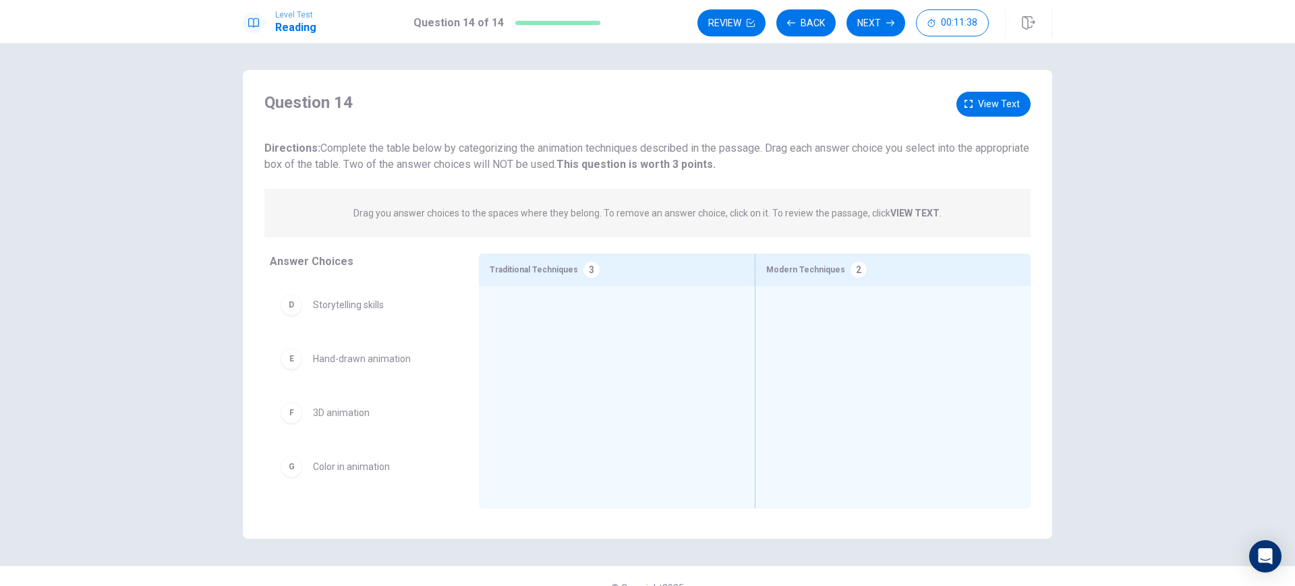
scroll to position [0, 0]
drag, startPoint x: 341, startPoint y: 308, endPoint x: 539, endPoint y: 367, distance: 207.0
click at [539, 367] on div "Answer Choices A Flip books B Walt Disney C Computer animation D Storytelling s…" at bounding box center [647, 385] width 809 height 262
drag, startPoint x: 281, startPoint y: 306, endPoint x: 520, endPoint y: 346, distance: 242.1
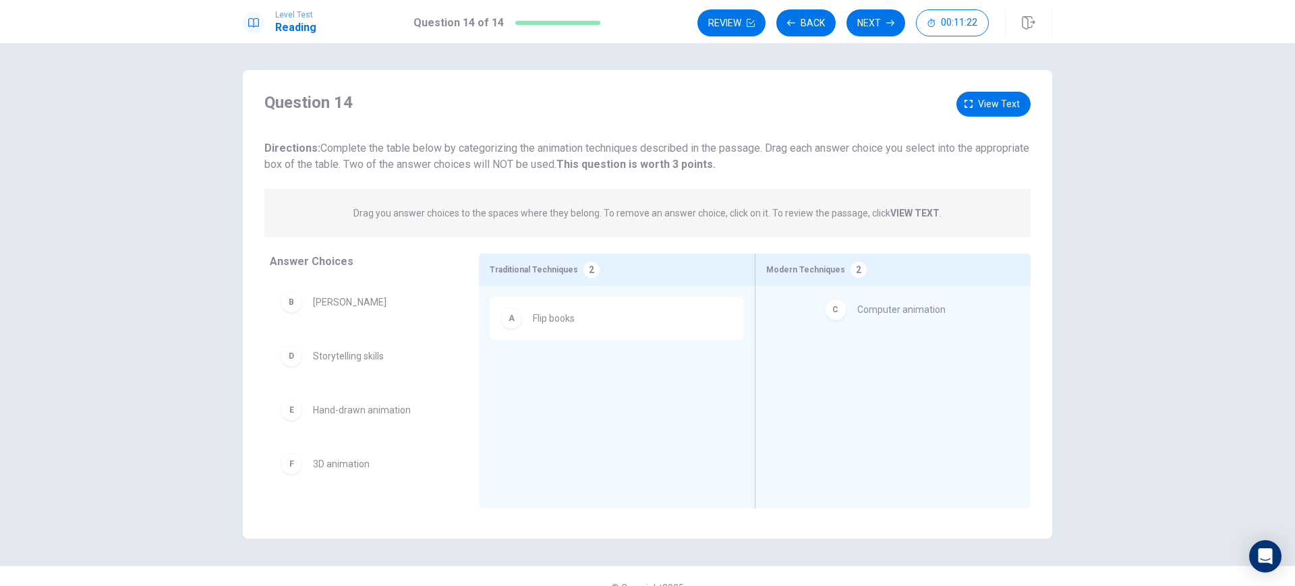
drag, startPoint x: 289, startPoint y: 356, endPoint x: 840, endPoint y: 311, distance: 552.9
drag, startPoint x: 285, startPoint y: 420, endPoint x: 527, endPoint y: 384, distance: 244.1
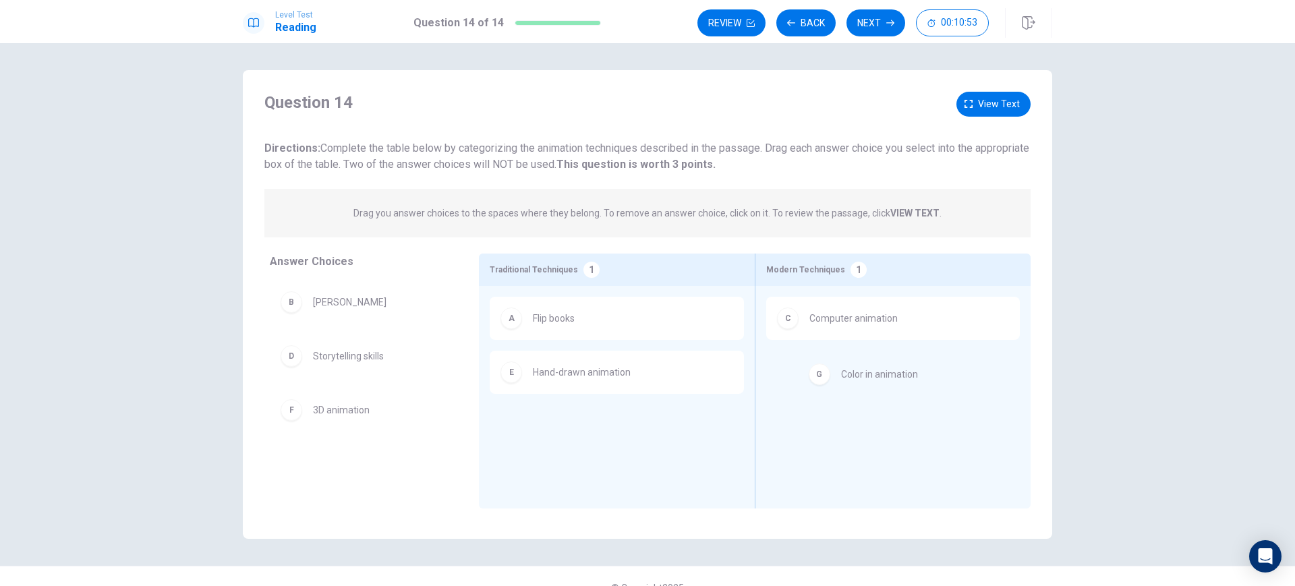
drag, startPoint x: 294, startPoint y: 465, endPoint x: 830, endPoint y: 372, distance: 543.5
drag, startPoint x: 291, startPoint y: 366, endPoint x: 572, endPoint y: 428, distance: 287.2
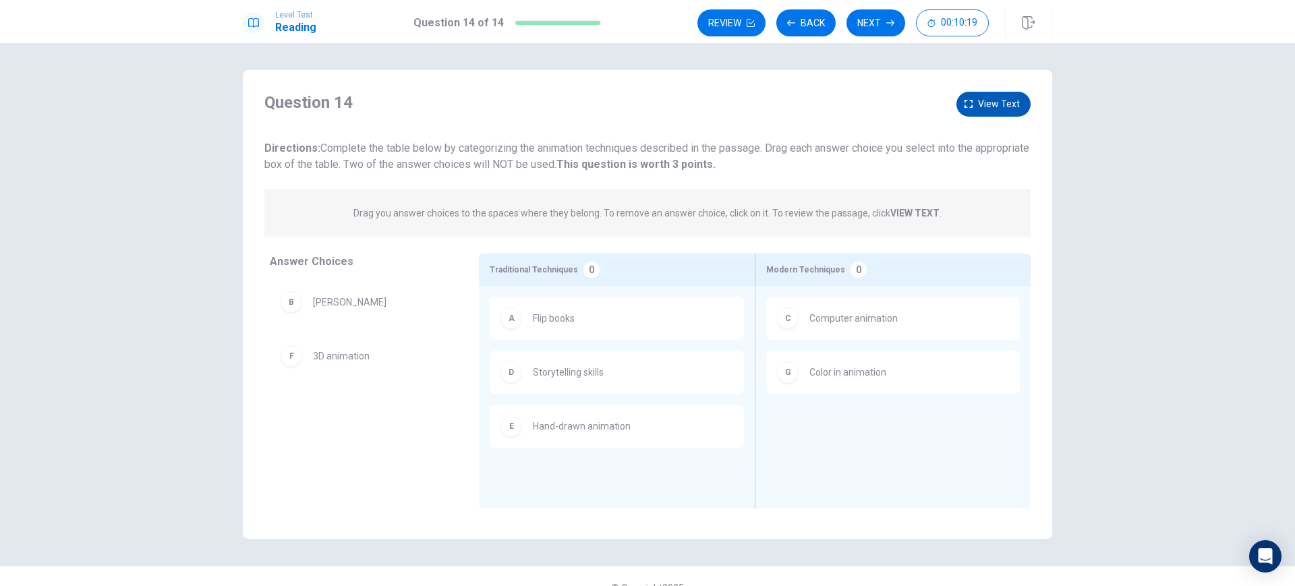
click at [1006, 109] on span "View text" at bounding box center [999, 104] width 42 height 17
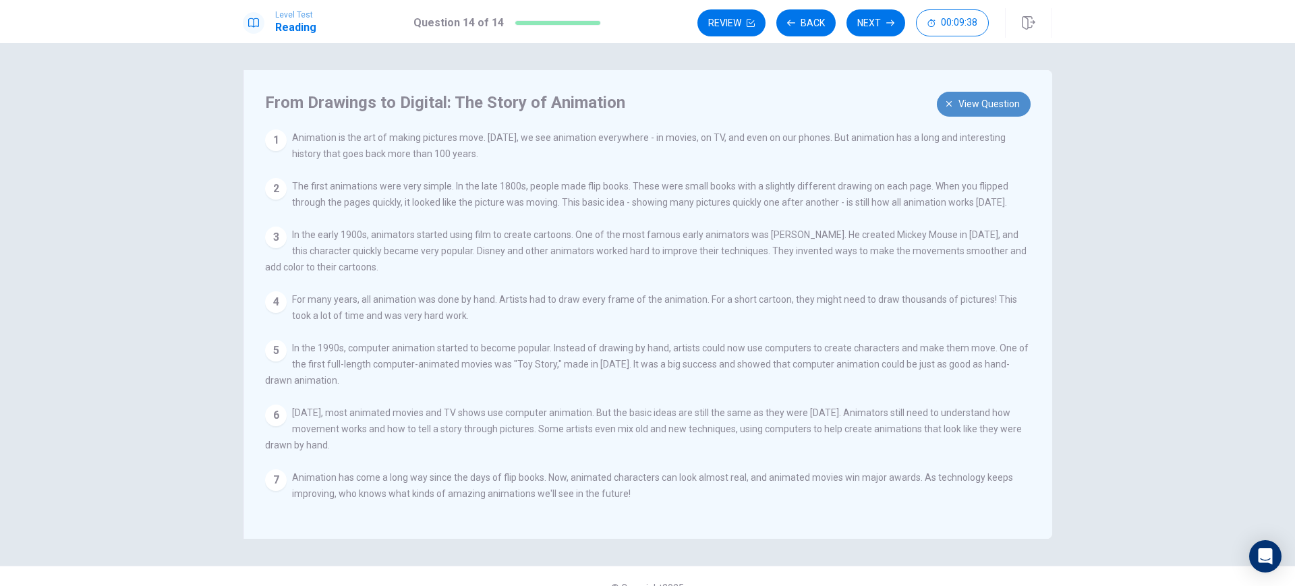
click at [965, 108] on span "View question" at bounding box center [988, 104] width 61 height 17
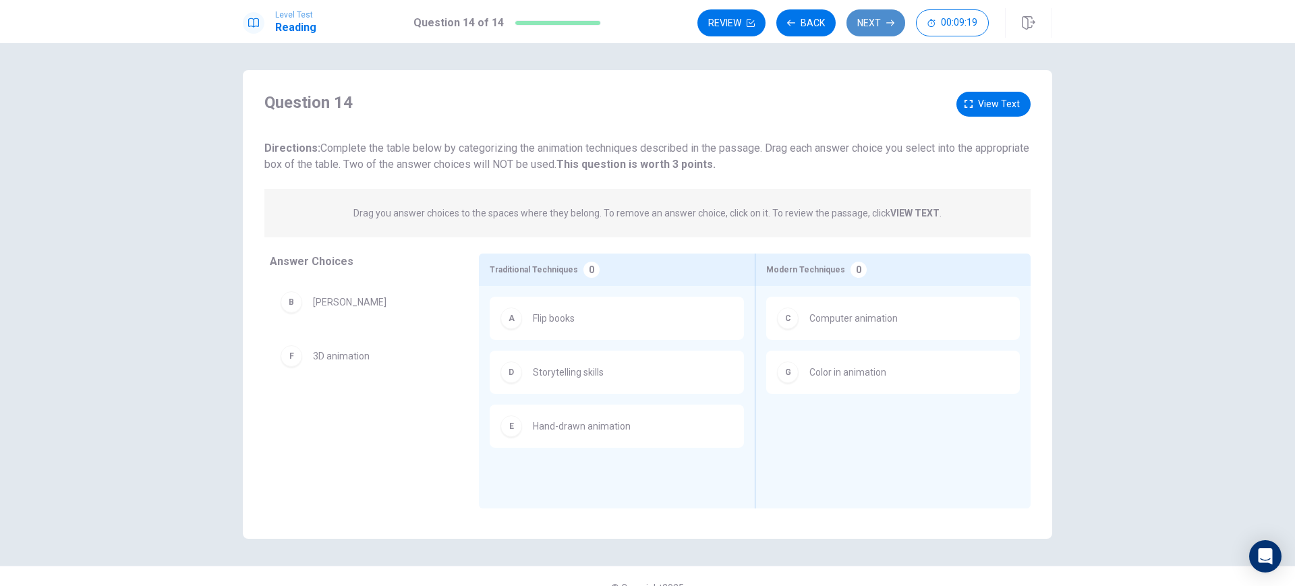
click at [867, 29] on button "Next" at bounding box center [875, 22] width 59 height 27
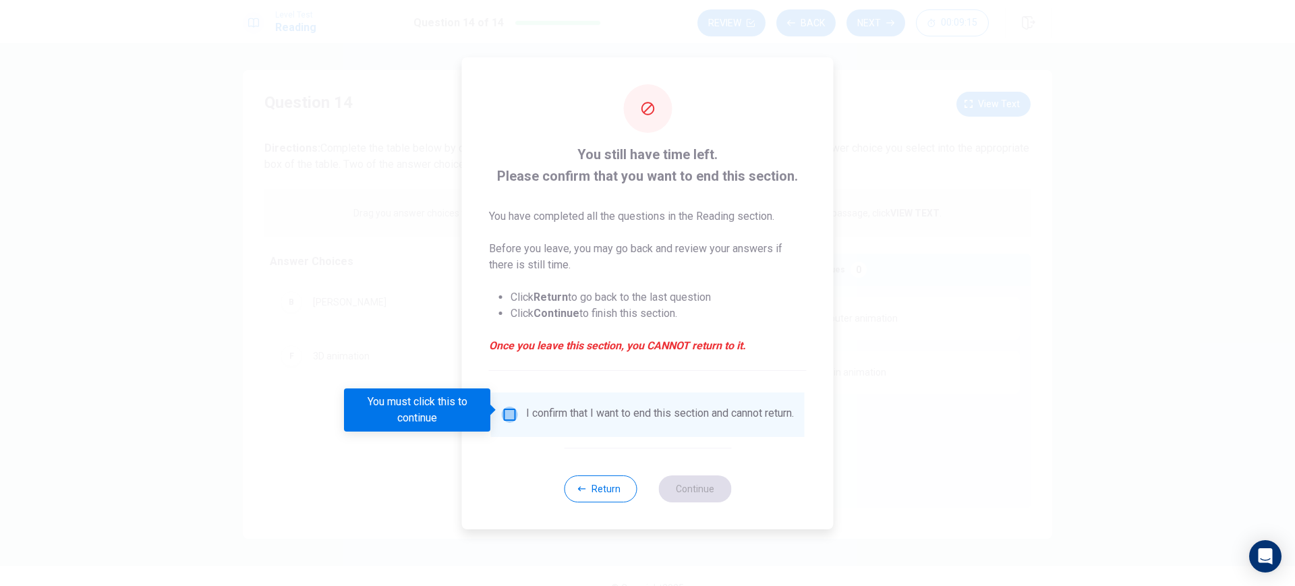
click at [509, 414] on input "You must click this to continue" at bounding box center [510, 415] width 16 height 16
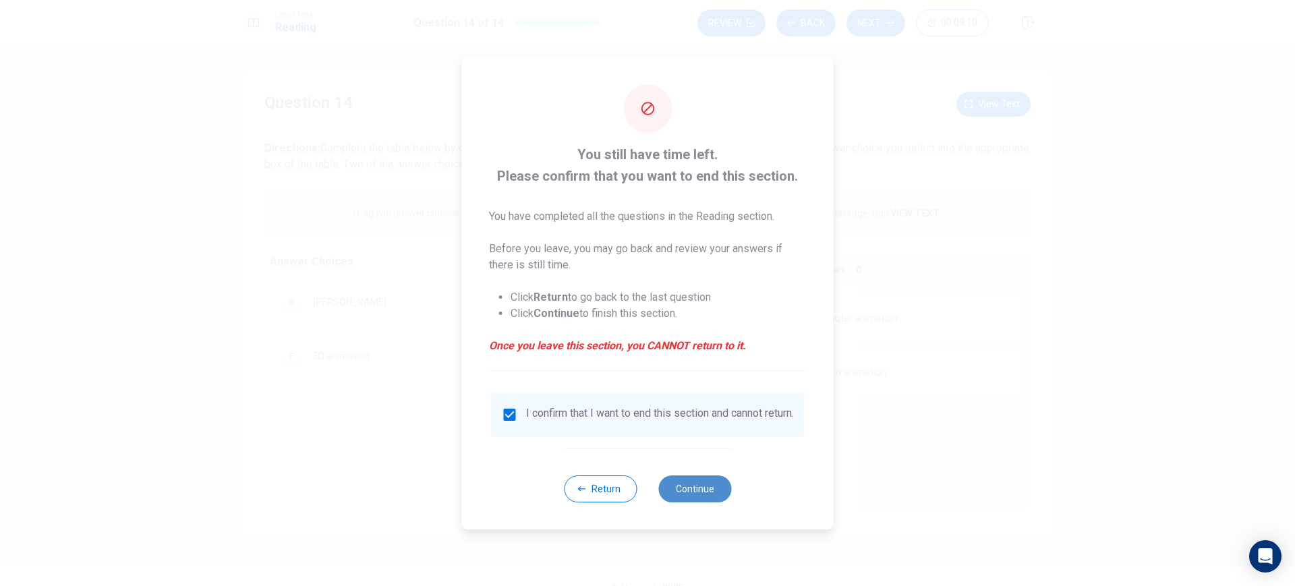
click at [693, 494] on button "Continue" at bounding box center [694, 489] width 73 height 27
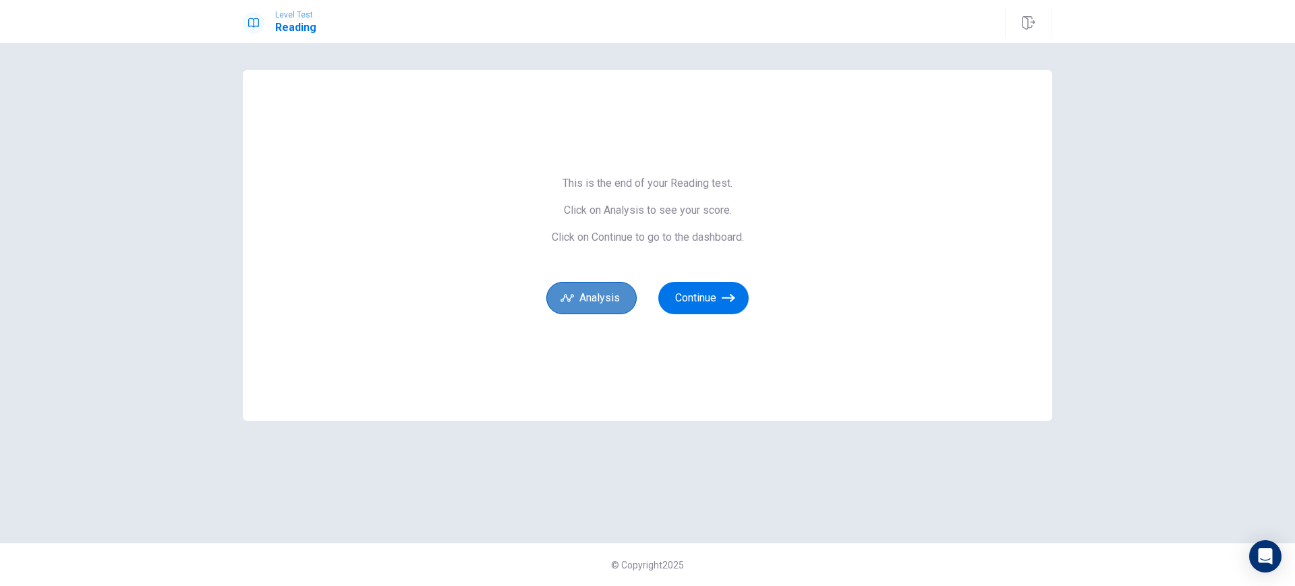
click at [600, 297] on button "Analysis" at bounding box center [591, 298] width 90 height 32
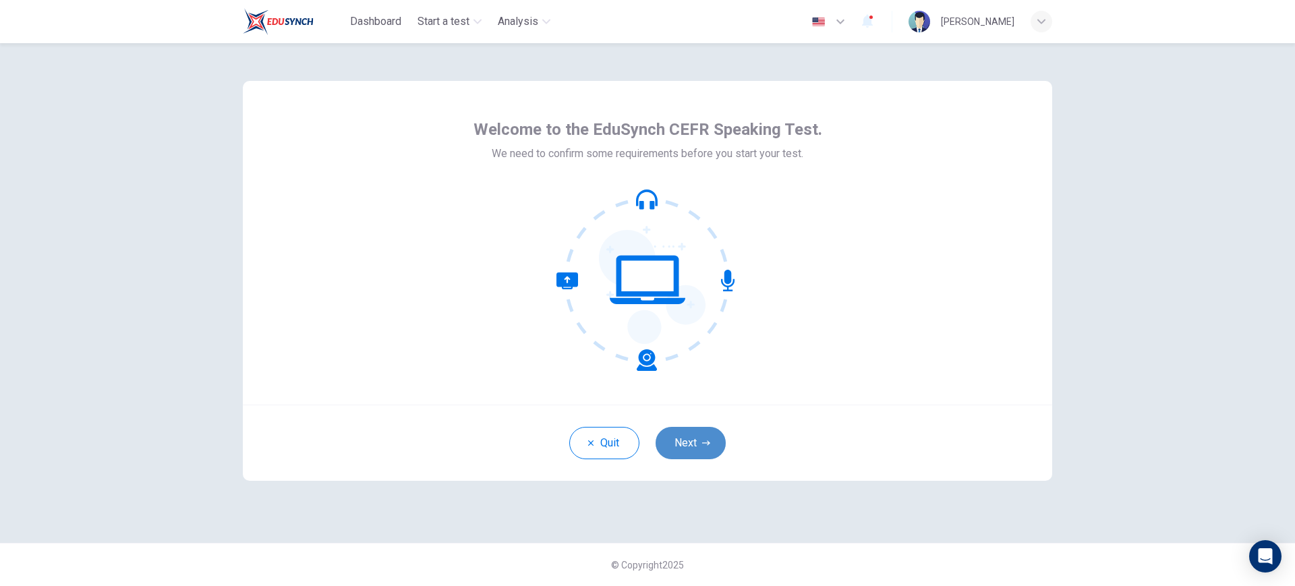
click at [691, 445] on button "Next" at bounding box center [691, 443] width 70 height 32
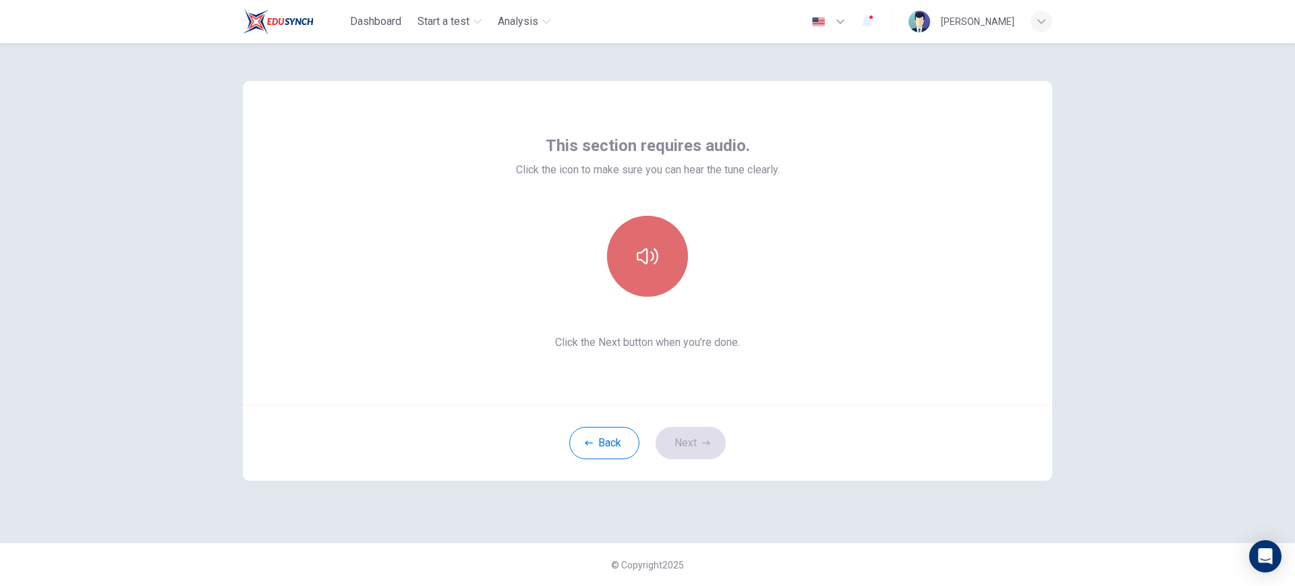
click at [650, 250] on icon "button" at bounding box center [648, 257] width 22 height 22
click at [701, 433] on button "Next" at bounding box center [691, 443] width 70 height 32
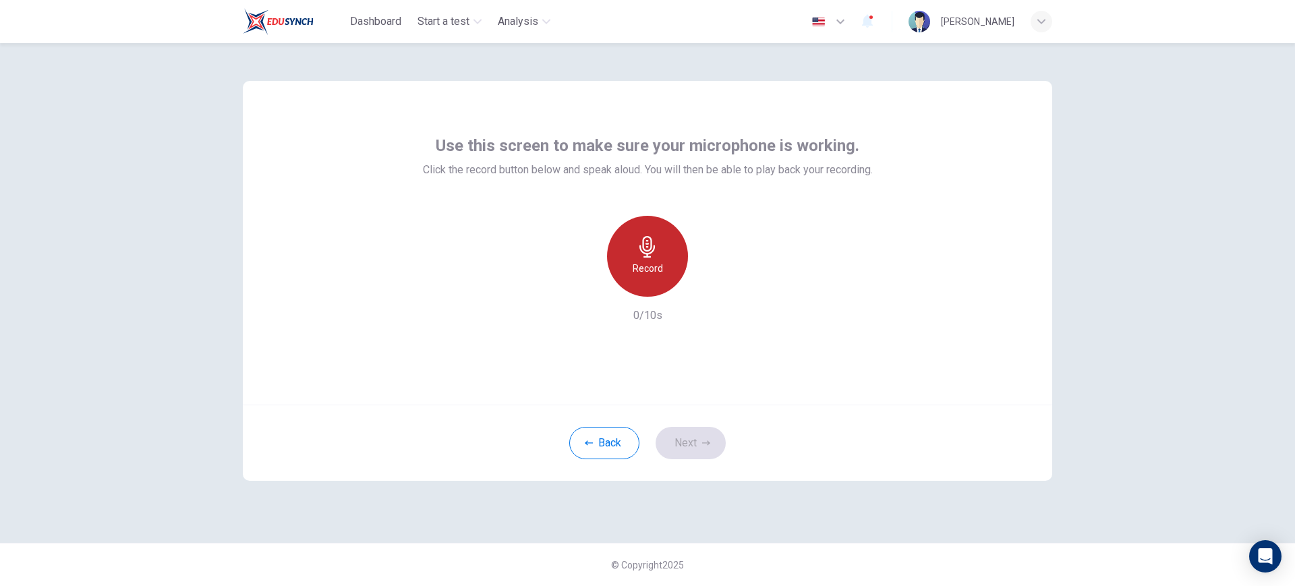
click at [655, 277] on div "Record" at bounding box center [647, 256] width 81 height 81
click at [655, 277] on div "Stop" at bounding box center [647, 256] width 81 height 81
click at [710, 282] on icon "button" at bounding box center [709, 285] width 13 height 13
click at [633, 239] on div "Record" at bounding box center [647, 256] width 81 height 81
click at [652, 272] on h6 "Stop" at bounding box center [647, 268] width 20 height 16
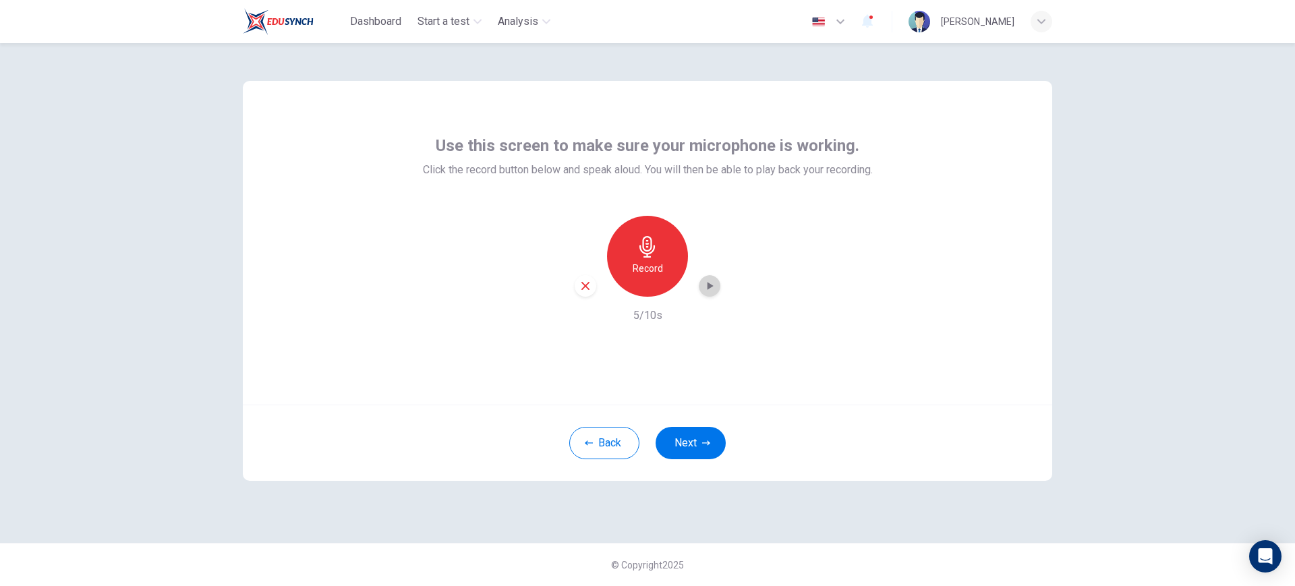
click at [705, 286] on icon "button" at bounding box center [709, 285] width 13 height 13
click at [654, 275] on h6 "Record" at bounding box center [648, 268] width 30 height 16
click at [654, 275] on h6 "Stop" at bounding box center [647, 268] width 20 height 16
click at [704, 284] on icon "button" at bounding box center [709, 285] width 13 height 13
click at [631, 269] on div "Record" at bounding box center [647, 256] width 81 height 81
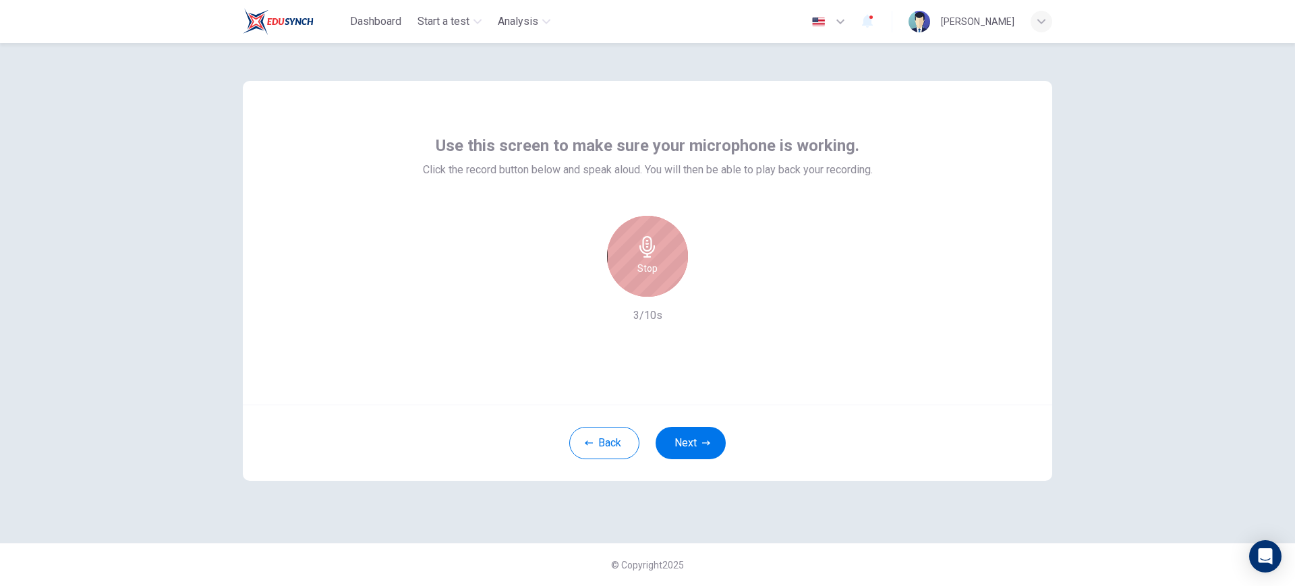
click at [664, 258] on div "Stop" at bounding box center [647, 256] width 81 height 81
click at [715, 285] on icon "button" at bounding box center [709, 285] width 13 height 13
click at [647, 268] on h6 "Record" at bounding box center [648, 268] width 30 height 16
click at [647, 268] on h6 "Stop" at bounding box center [647, 268] width 20 height 16
click at [719, 286] on div "button" at bounding box center [710, 286] width 22 height 22
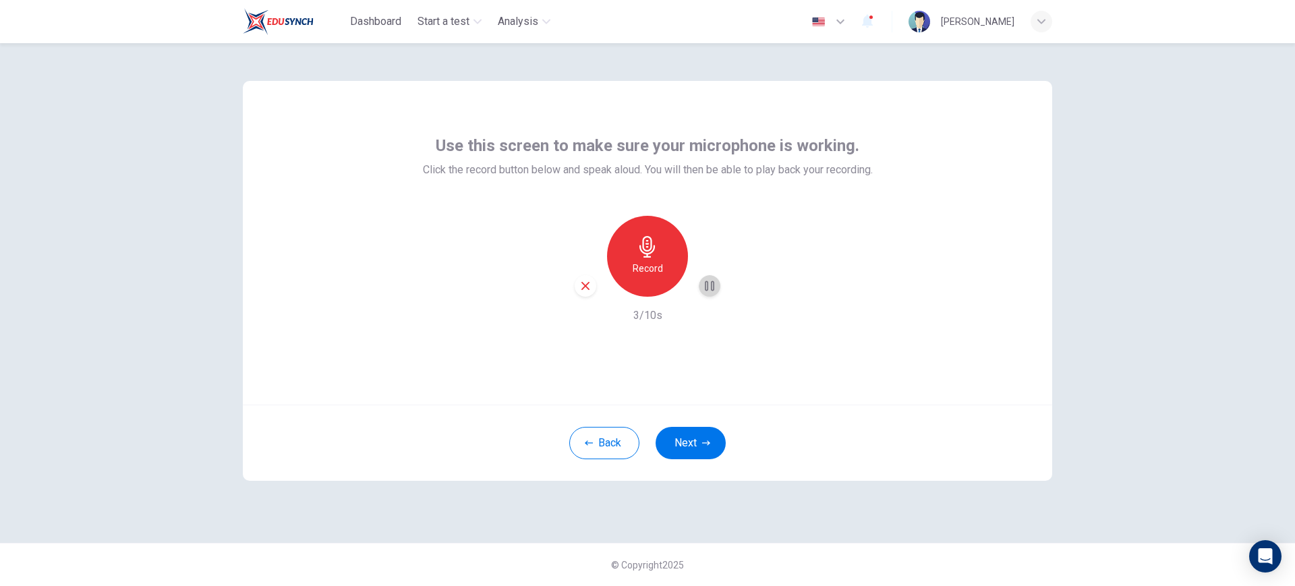
click at [708, 289] on icon "button" at bounding box center [709, 286] width 9 height 10
click at [662, 277] on div "Record" at bounding box center [647, 256] width 81 height 81
click at [662, 277] on div "Stop" at bounding box center [647, 256] width 81 height 81
click at [714, 291] on icon "button" at bounding box center [709, 285] width 13 height 13
click at [708, 287] on icon "button" at bounding box center [709, 286] width 9 height 10
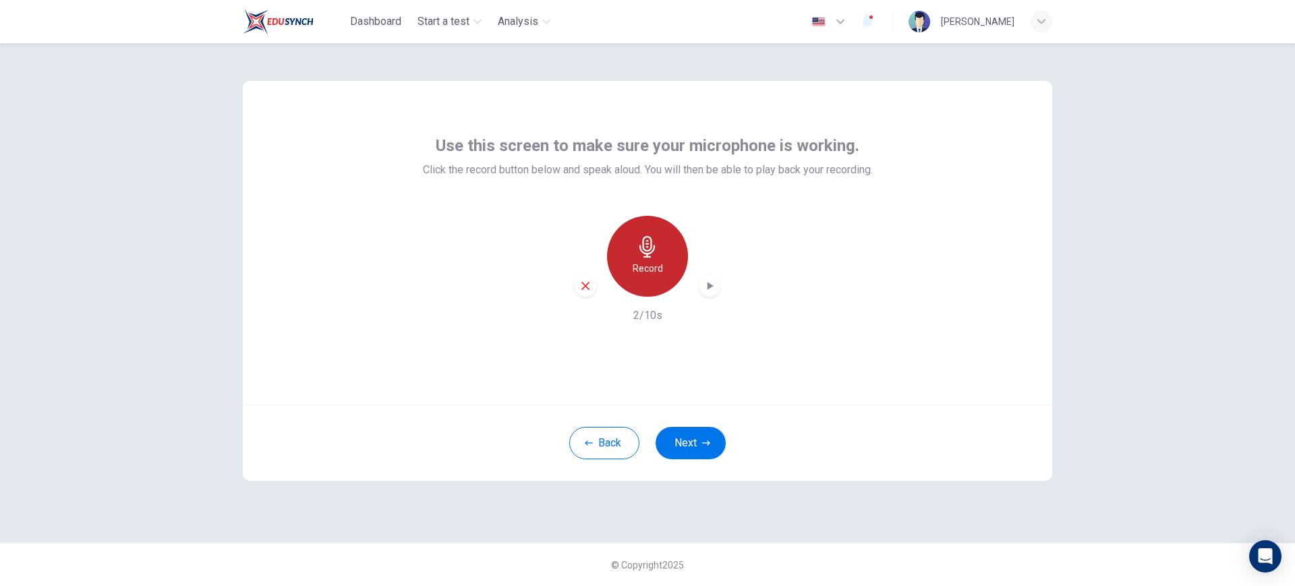
click at [629, 289] on div "Record" at bounding box center [647, 256] width 81 height 81
click at [672, 262] on div "Stop" at bounding box center [647, 256] width 81 height 81
click at [704, 283] on icon "button" at bounding box center [709, 285] width 13 height 13
click at [703, 285] on icon "button" at bounding box center [709, 285] width 13 height 13
click at [640, 264] on h6 "Record" at bounding box center [648, 268] width 30 height 16
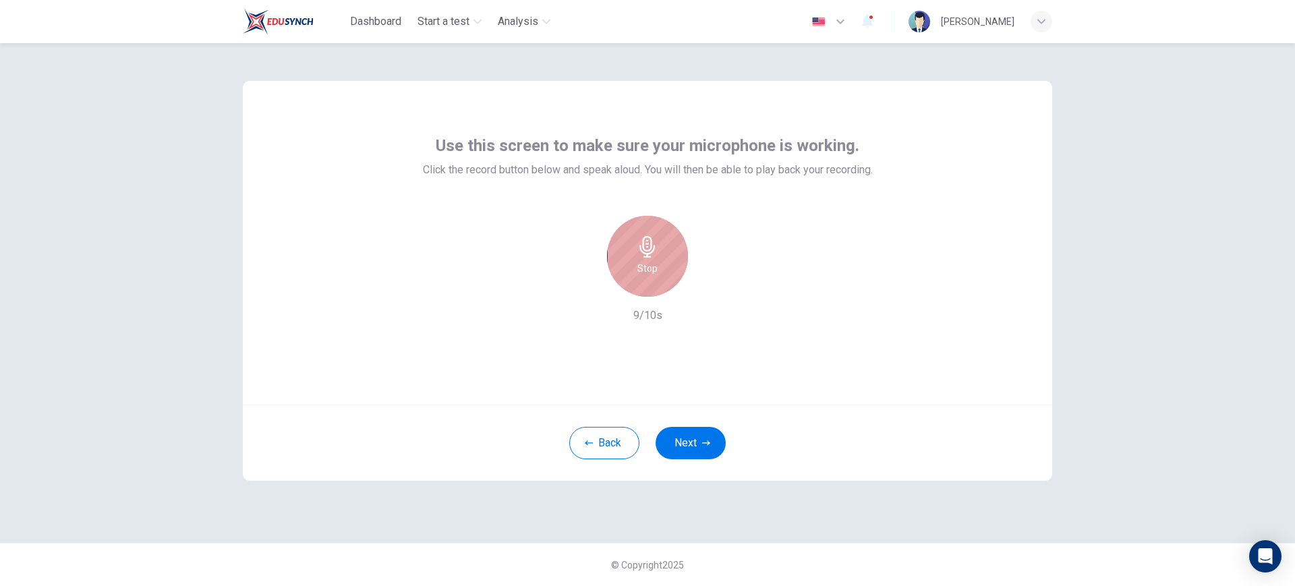
click at [640, 264] on h6 "Stop" at bounding box center [647, 268] width 20 height 16
click at [720, 283] on div "button" at bounding box center [710, 286] width 22 height 22
click at [581, 283] on icon "button" at bounding box center [585, 286] width 12 height 12
click at [648, 248] on icon "button" at bounding box center [648, 247] width 22 height 22
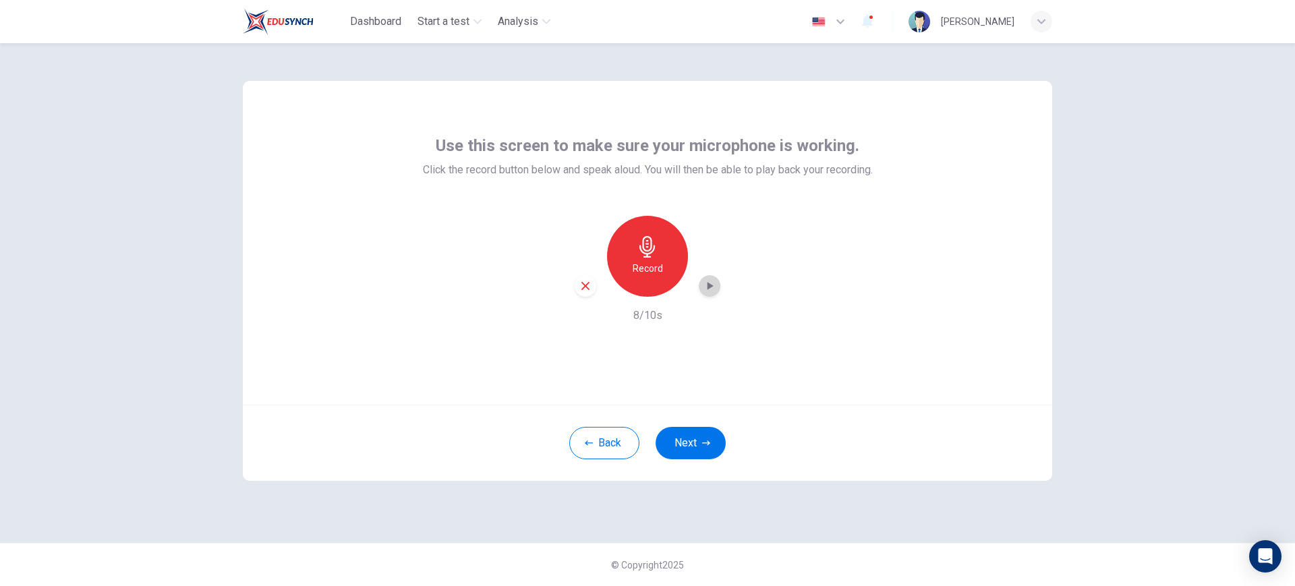
click at [710, 286] on icon "button" at bounding box center [711, 286] width 6 height 8
click at [689, 449] on button "Next" at bounding box center [691, 443] width 70 height 32
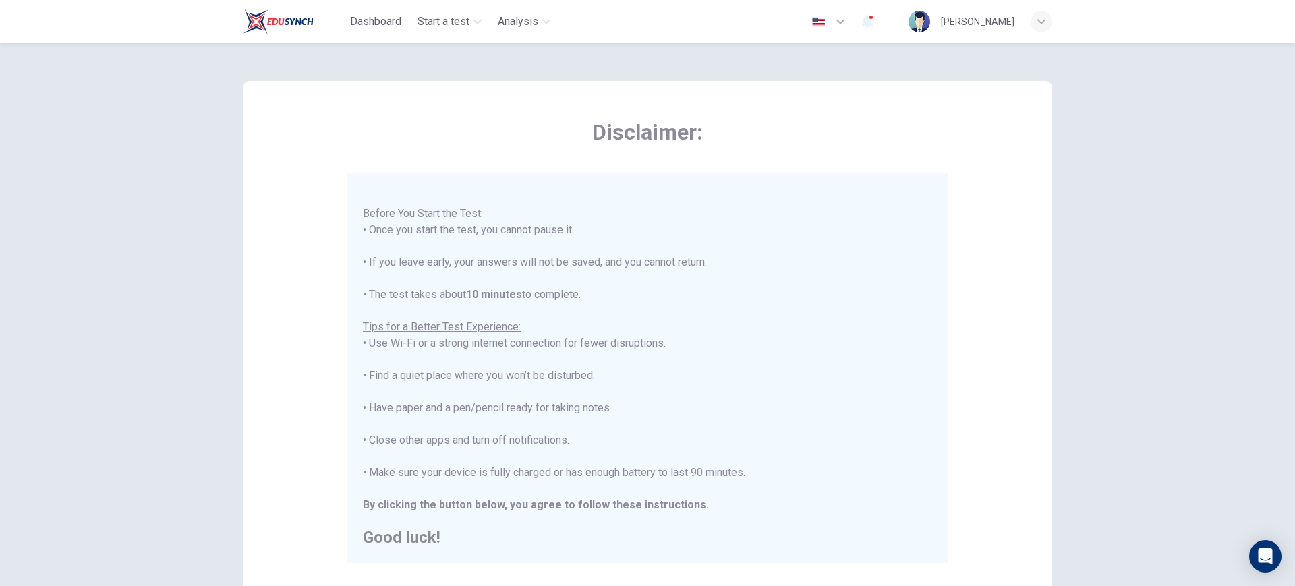
scroll to position [164, 0]
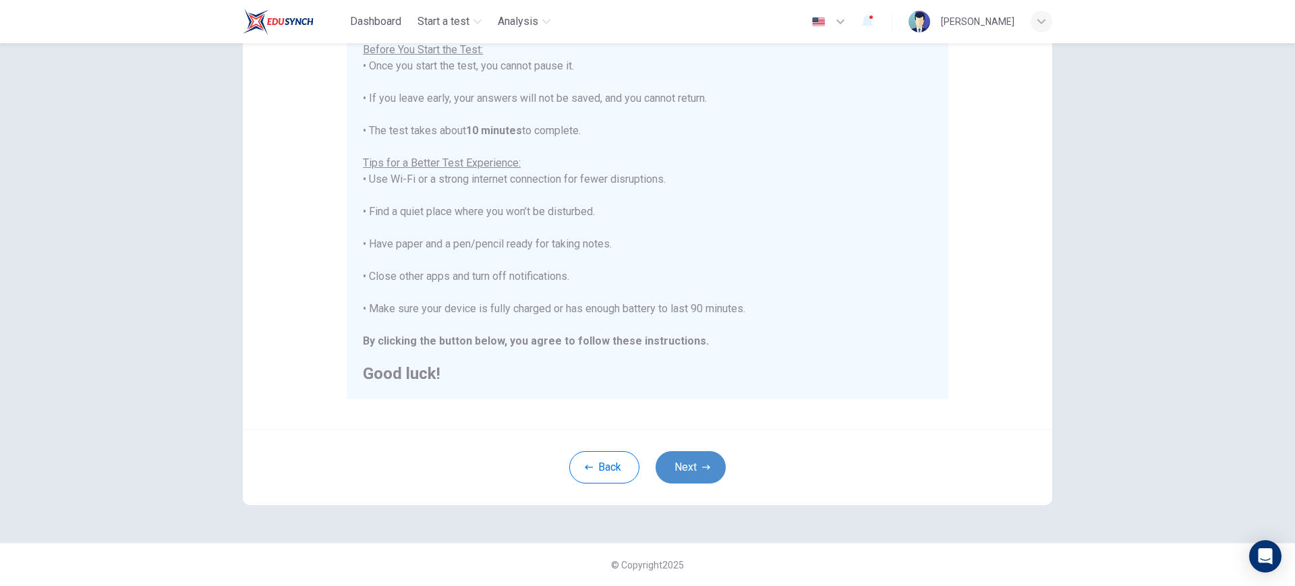
click at [689, 466] on button "Next" at bounding box center [691, 467] width 70 height 32
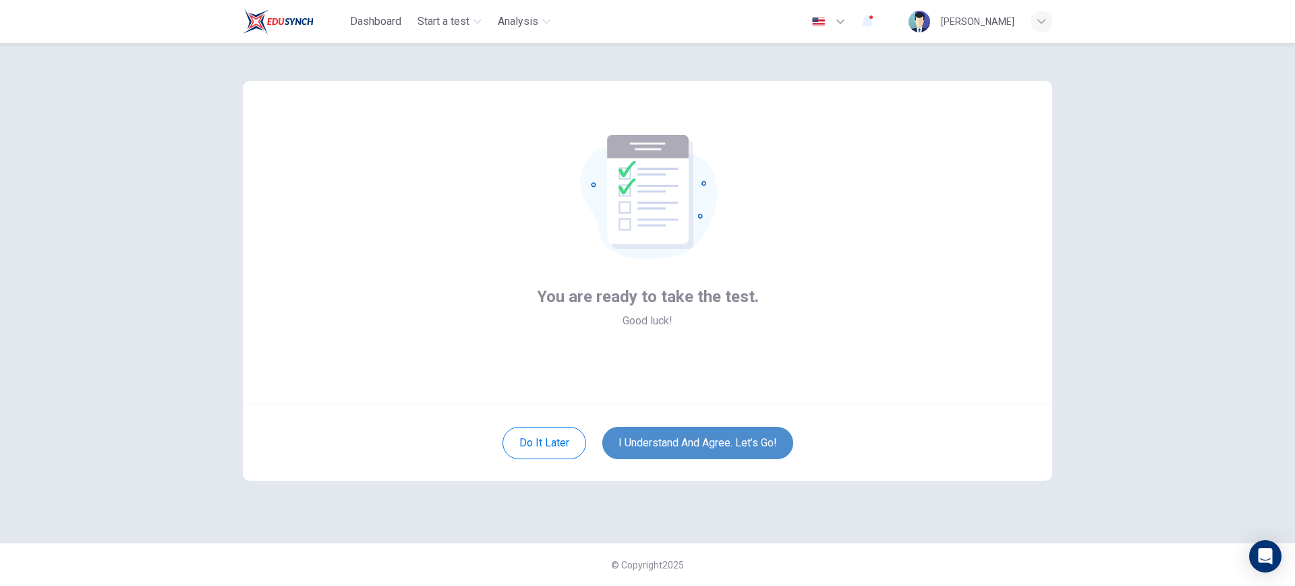
click at [697, 439] on button "I understand and agree. Let’s go!" at bounding box center [697, 443] width 191 height 32
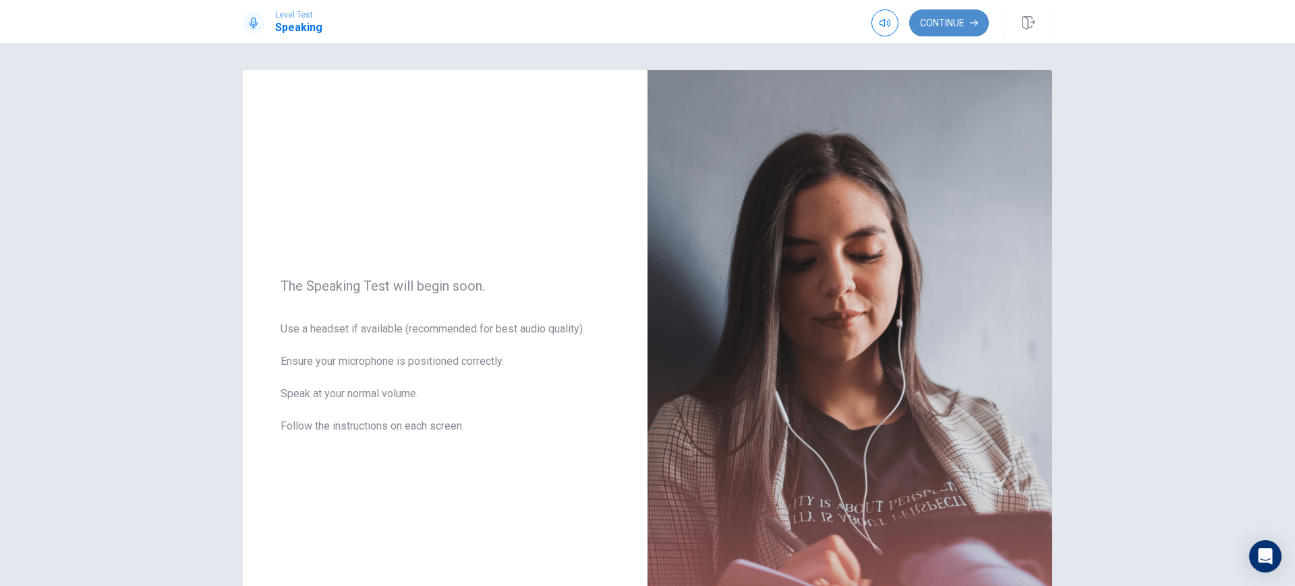
click at [939, 24] on button "Continue" at bounding box center [949, 22] width 80 height 27
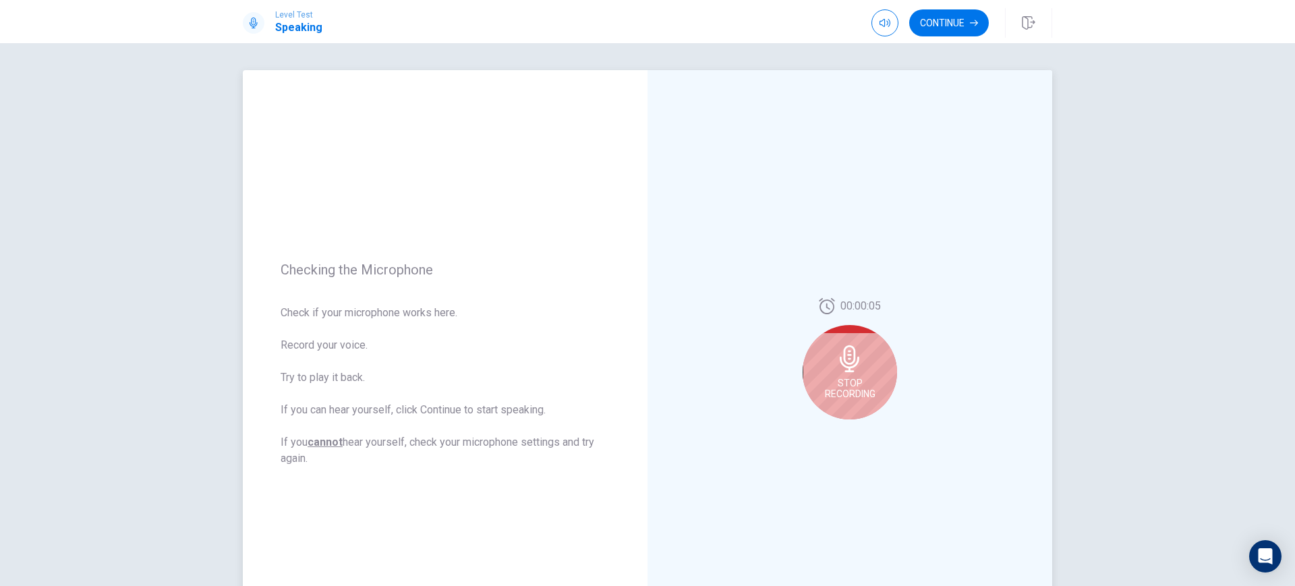
click at [836, 372] on div "Stop Recording" at bounding box center [850, 372] width 94 height 94
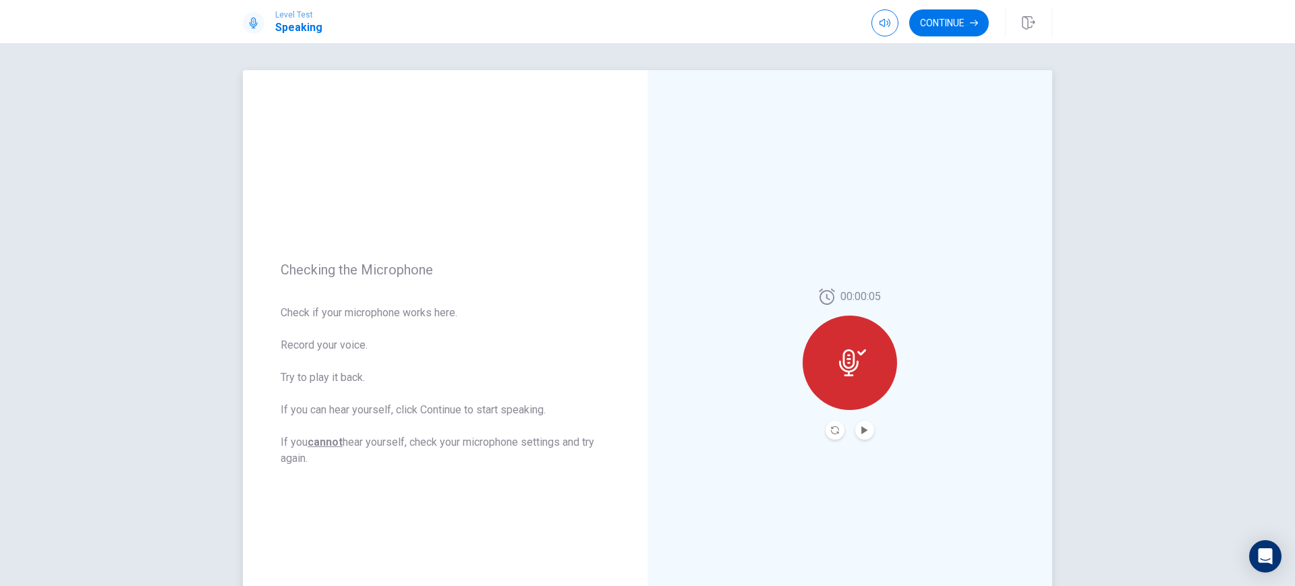
click at [855, 424] on button "Play Audio" at bounding box center [864, 430] width 19 height 19
click at [855, 424] on button "Pause Audio" at bounding box center [864, 430] width 19 height 19
click at [942, 30] on button "Continue" at bounding box center [949, 22] width 80 height 27
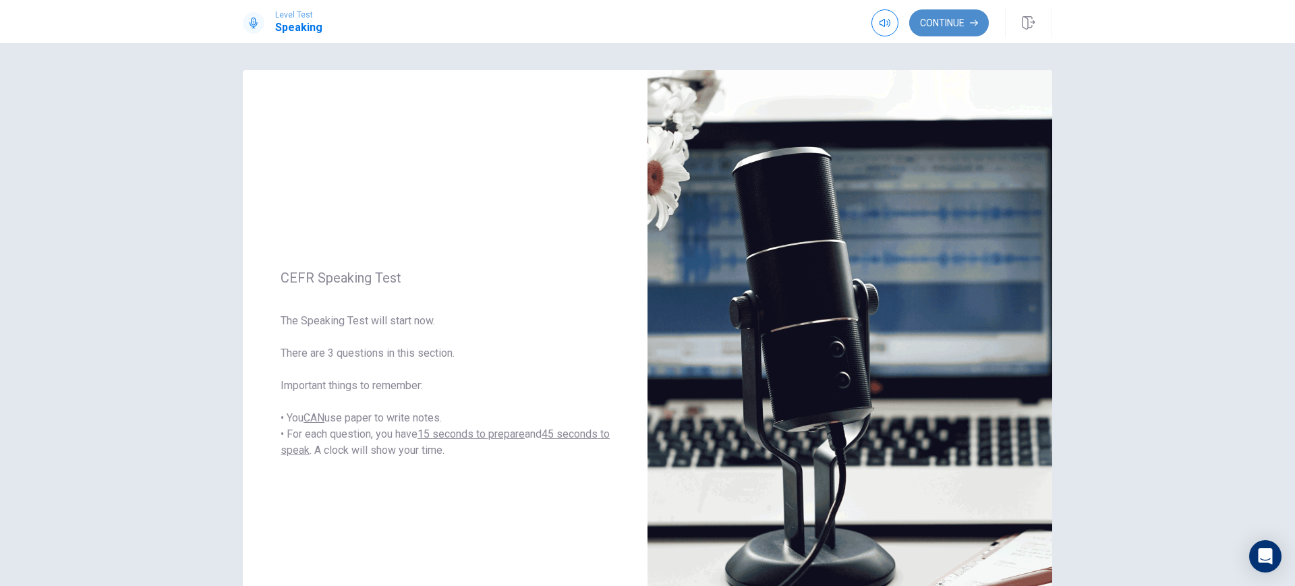
click at [929, 28] on button "Continue" at bounding box center [949, 22] width 80 height 27
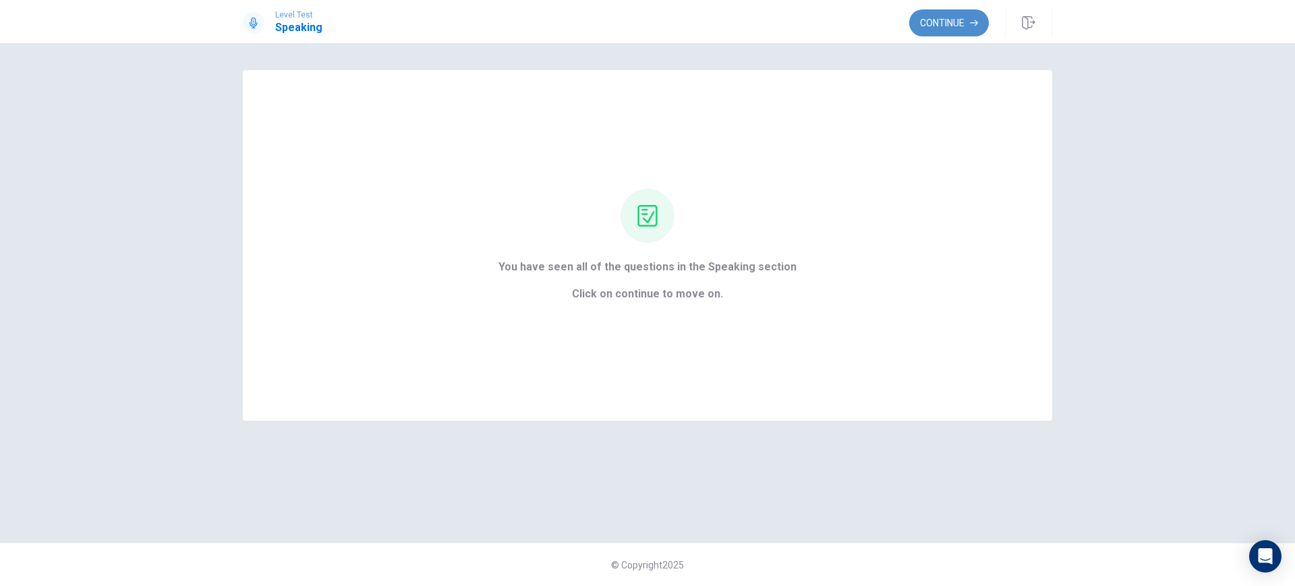
click at [936, 28] on button "Continue" at bounding box center [949, 22] width 80 height 27
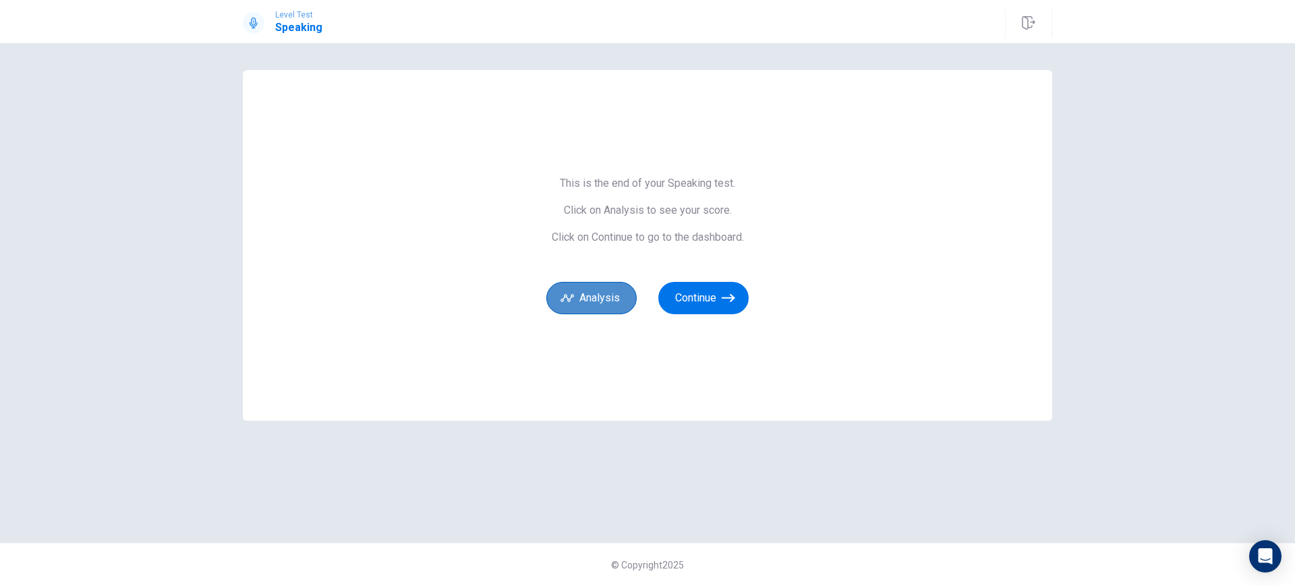
click at [586, 312] on button "Analysis" at bounding box center [591, 298] width 90 height 32
